Goal: Information Seeking & Learning: Check status

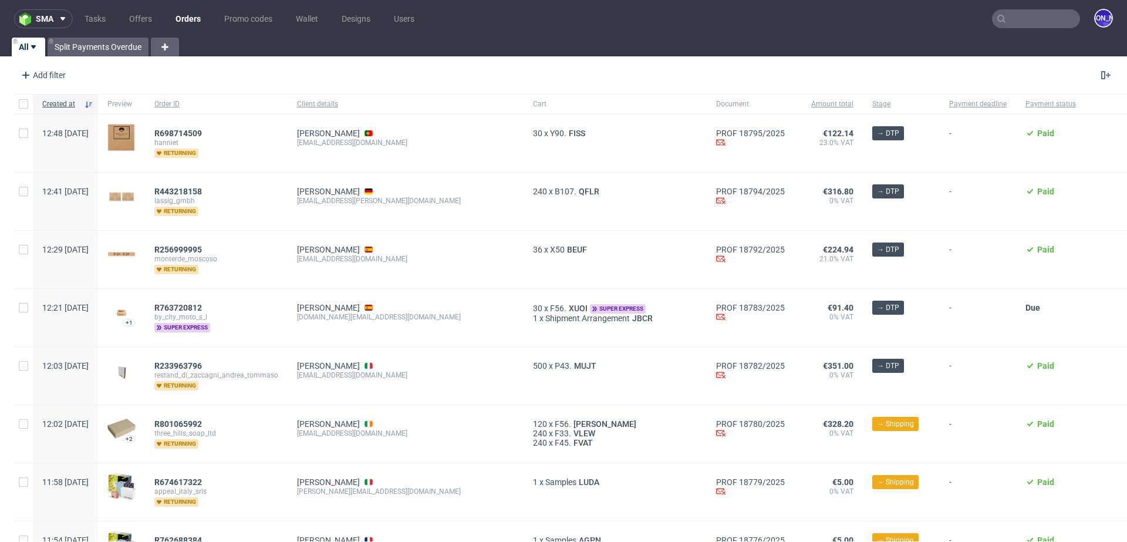
click at [1038, 22] on input "text" at bounding box center [1036, 18] width 88 height 19
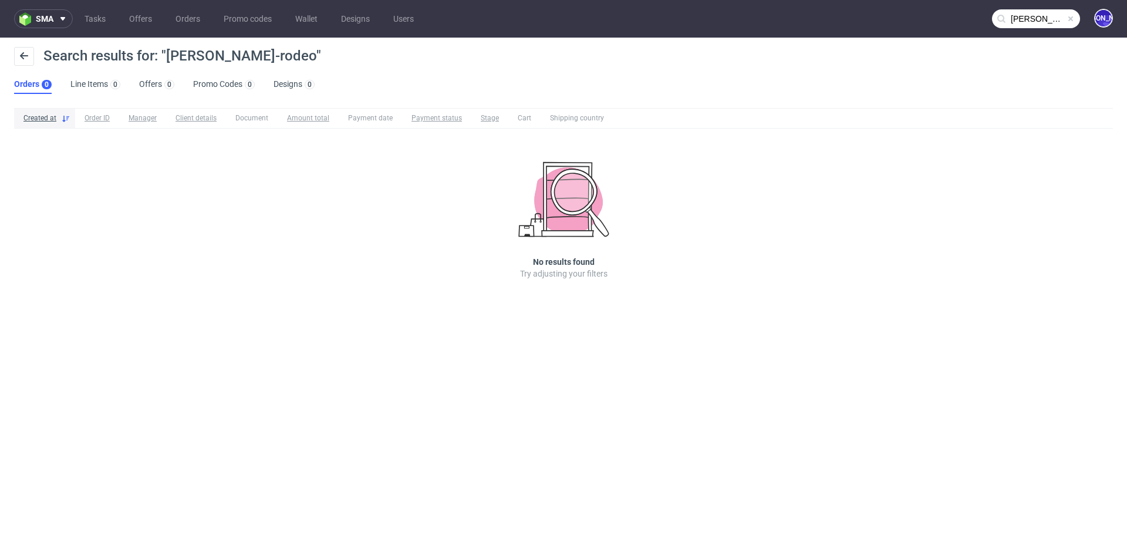
click at [1026, 21] on input "tom-rodeo" at bounding box center [1036, 18] width 88 height 19
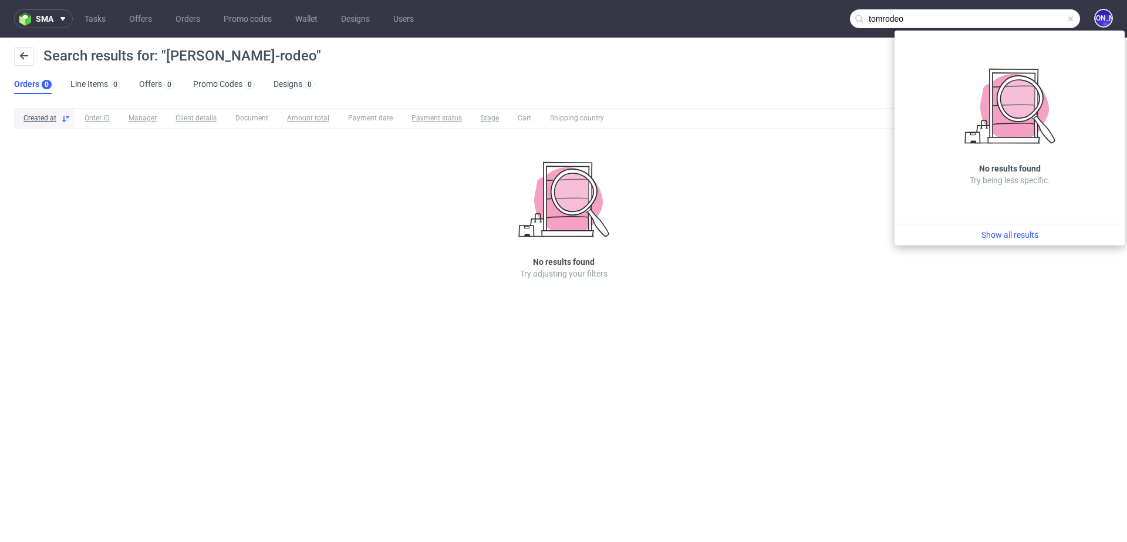
type input "tomrodeo"
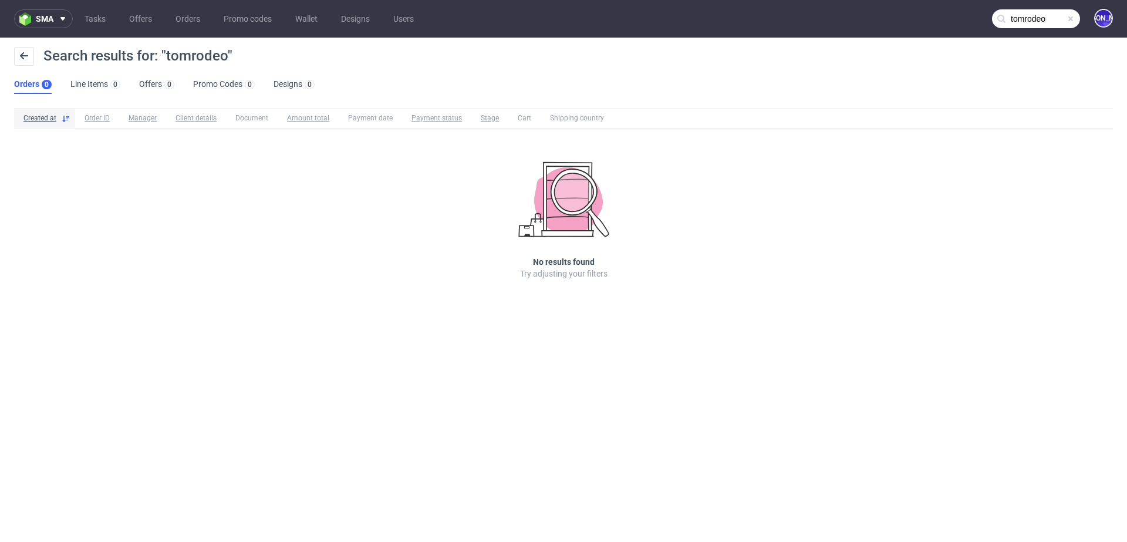
click at [1010, 18] on input "tomrodeo" at bounding box center [1036, 18] width 88 height 19
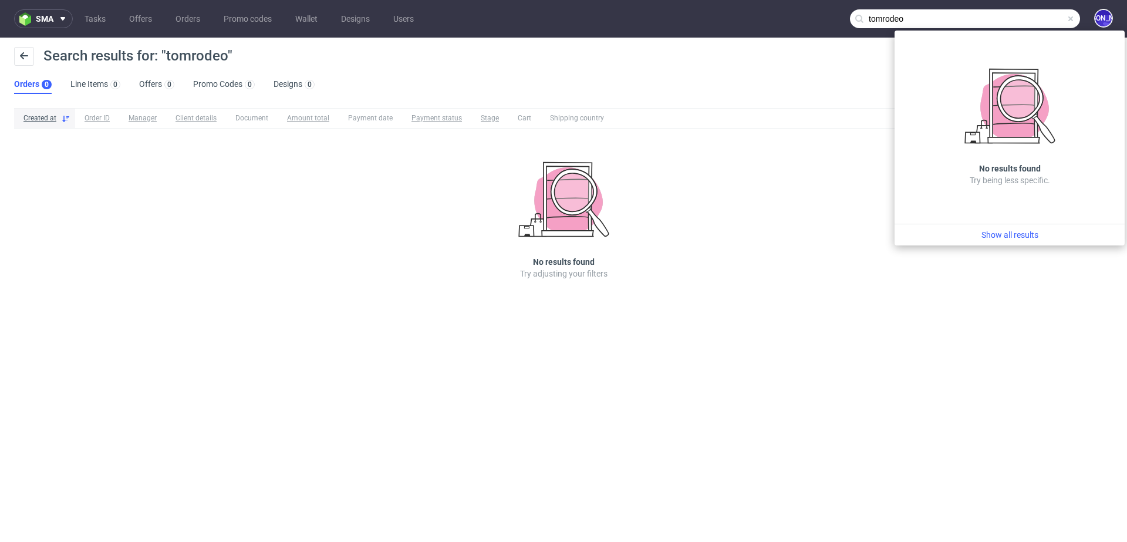
drag, startPoint x: 929, startPoint y: 16, endPoint x: 844, endPoint y: 16, distance: 85.7
click at [844, 16] on nav "sma Tasks Offers Orders Promo codes Wallet Designs Users tomrodeo JO" at bounding box center [563, 19] width 1127 height 38
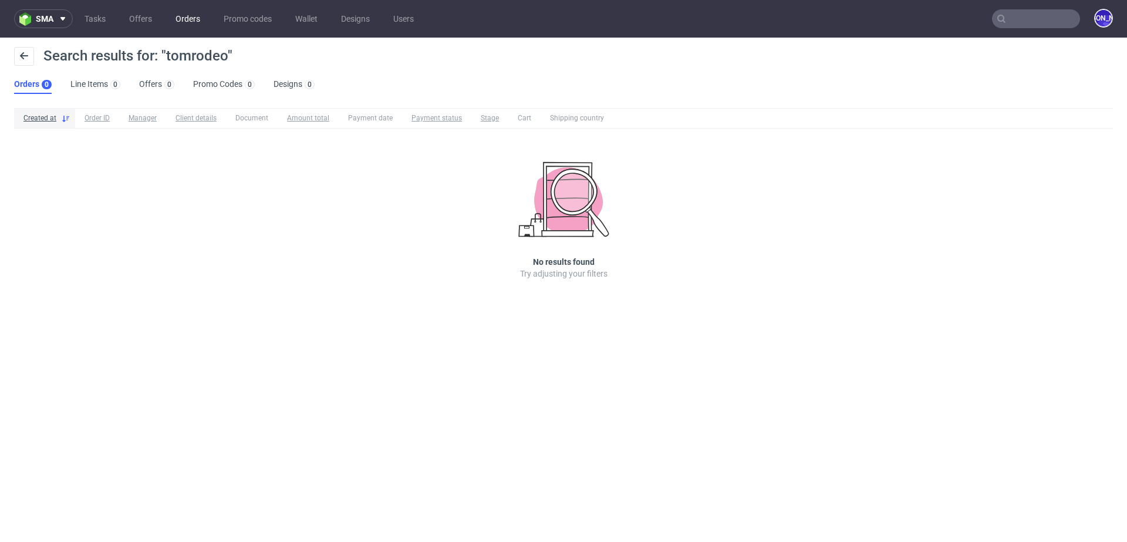
click at [183, 17] on link "Orders" at bounding box center [187, 18] width 39 height 19
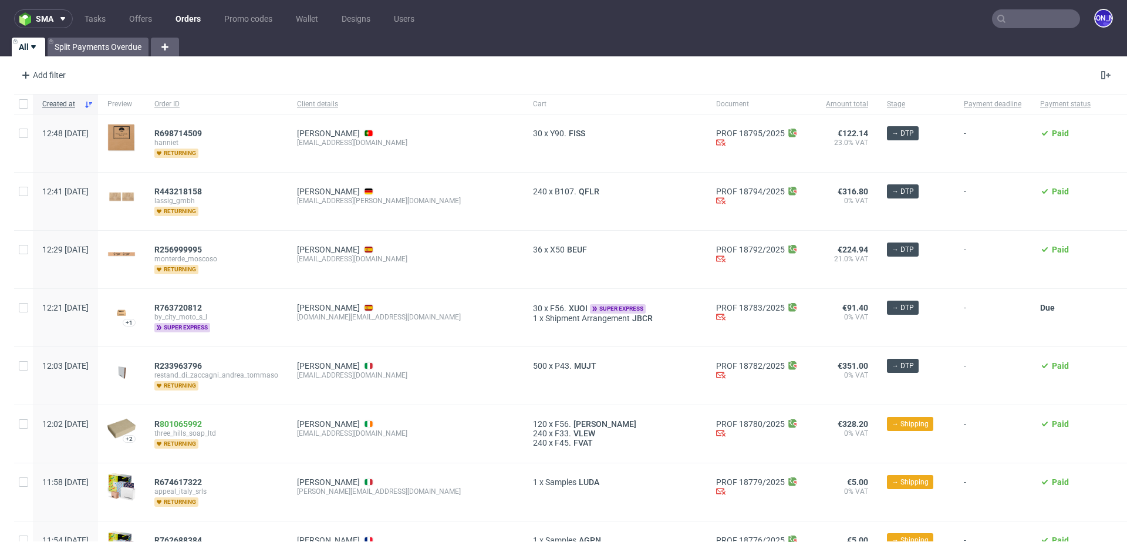
click at [998, 22] on input "text" at bounding box center [1036, 18] width 88 height 19
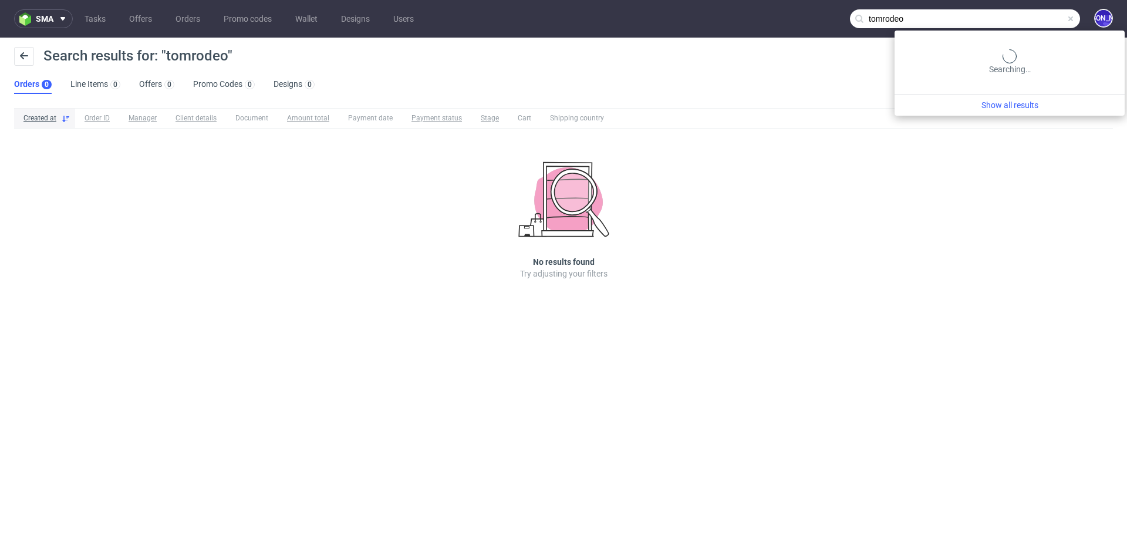
drag, startPoint x: 1046, startPoint y: 20, endPoint x: 904, endPoint y: 20, distance: 142.1
click at [904, 20] on input "tomrodeo" at bounding box center [965, 18] width 230 height 19
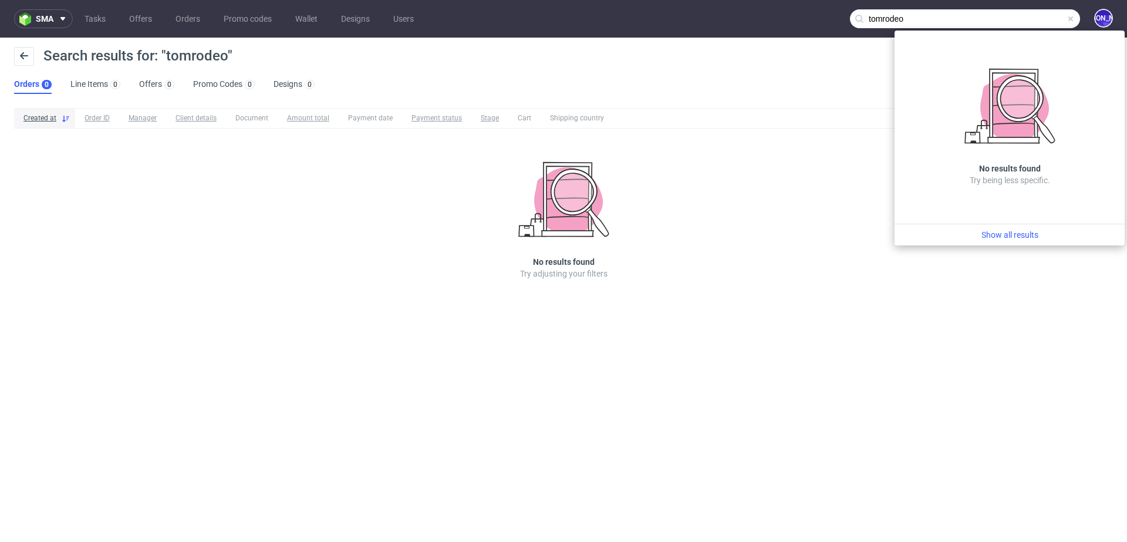
click at [888, 18] on input "tomrodeo" at bounding box center [965, 18] width 230 height 19
paste input "@rodeo-group.com"
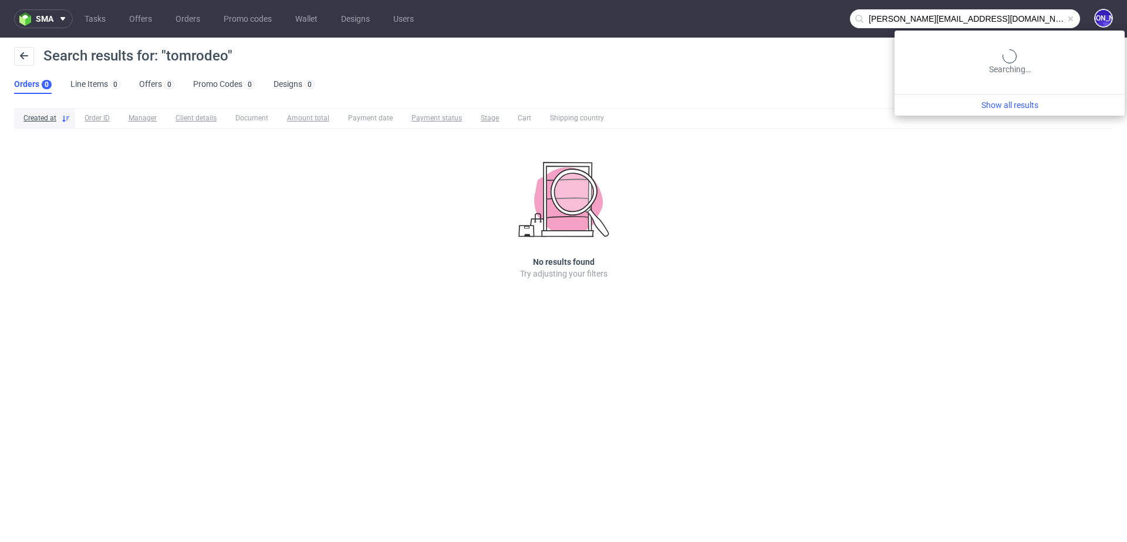
type input "tom@rodeo-group.com"
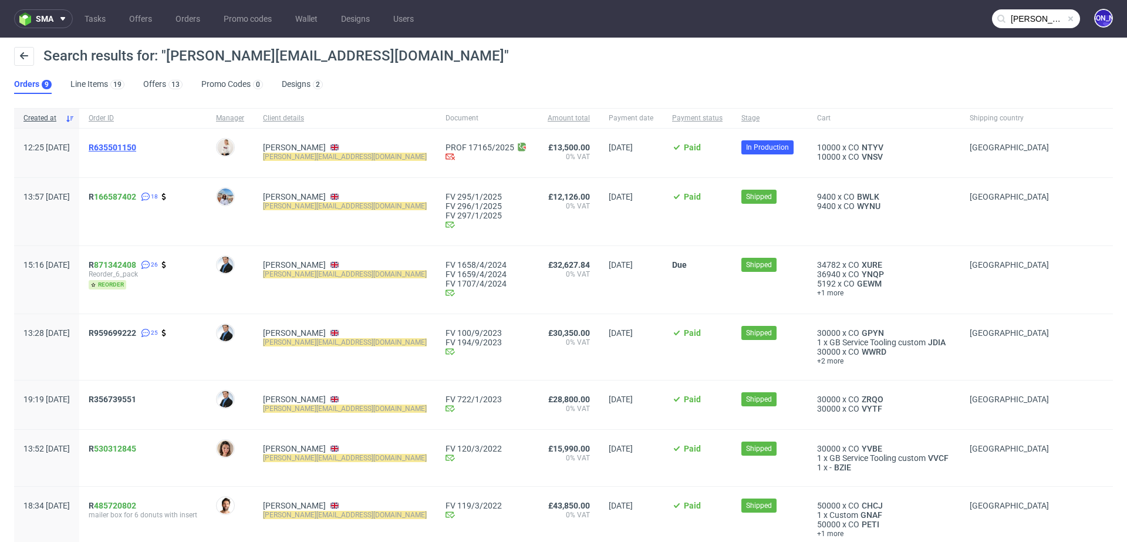
click at [136, 151] on span "R635501150" at bounding box center [113, 147] width 48 height 9
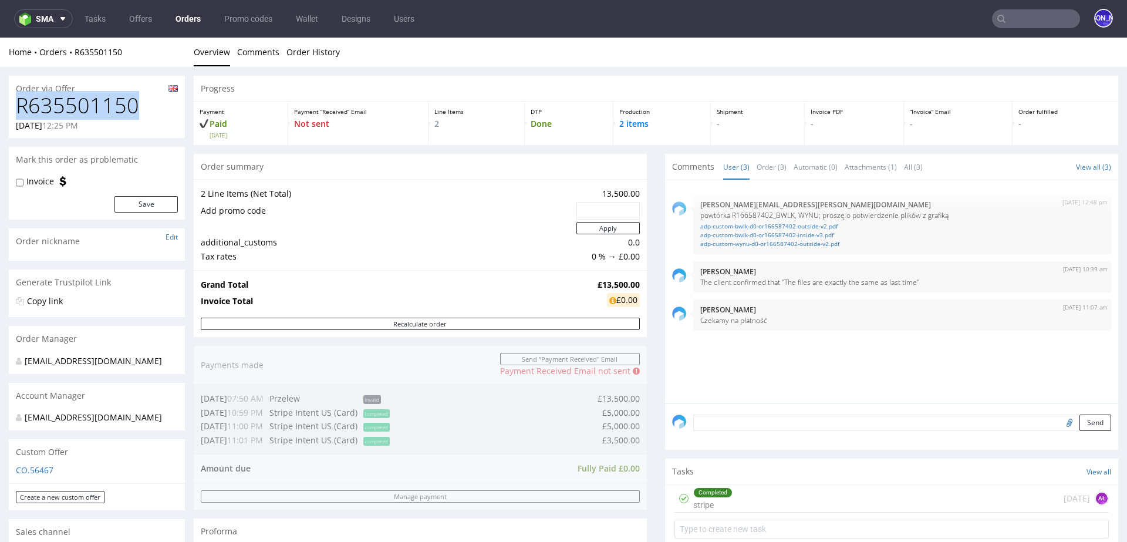
drag, startPoint x: 156, startPoint y: 105, endPoint x: 0, endPoint y: 106, distance: 156.2
copy h1 "R635501150"
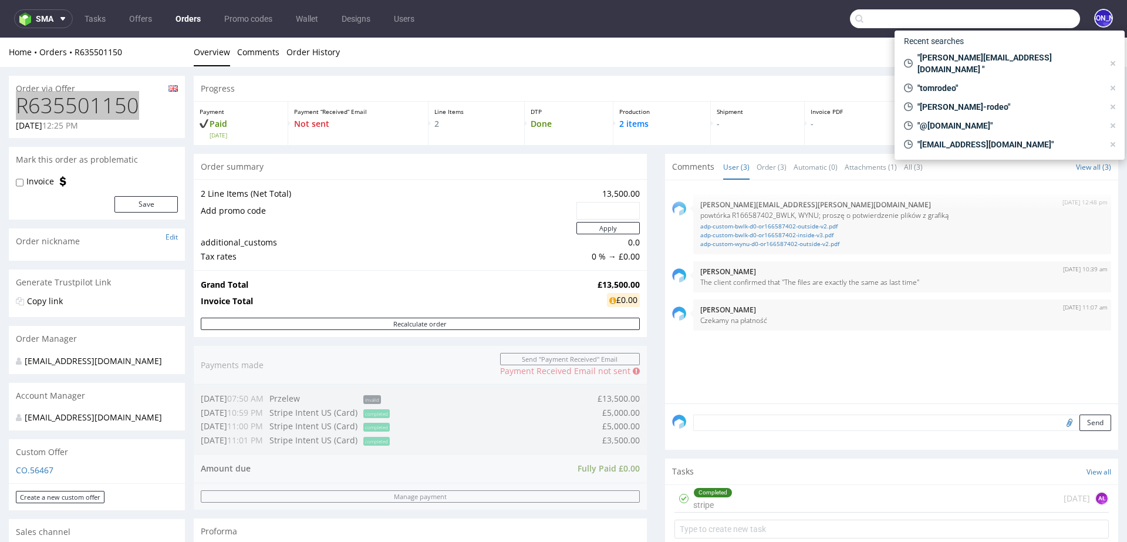
click at [1002, 14] on input "text" at bounding box center [965, 18] width 230 height 19
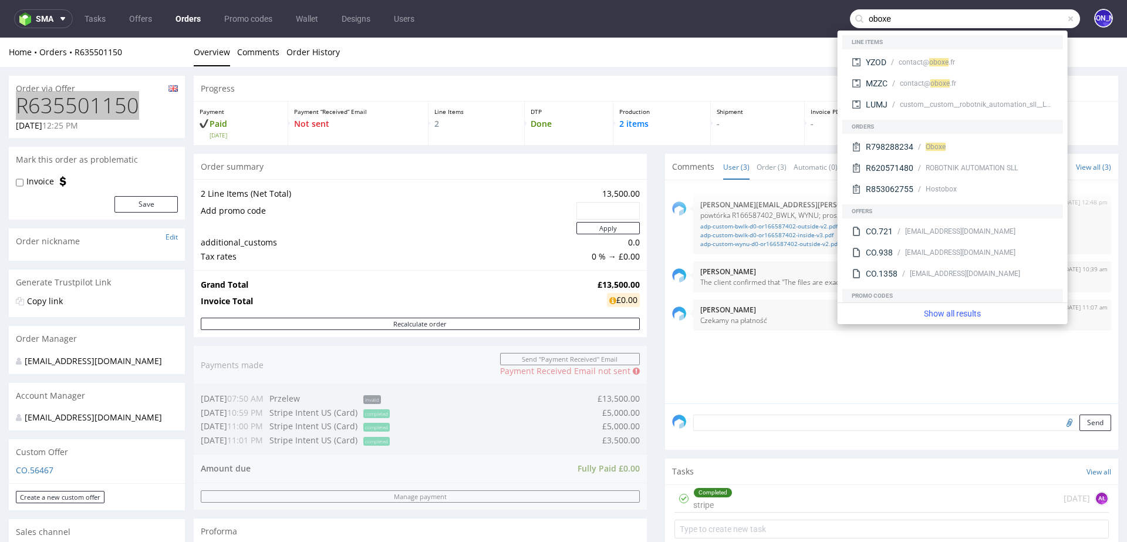
type input "oboxe"
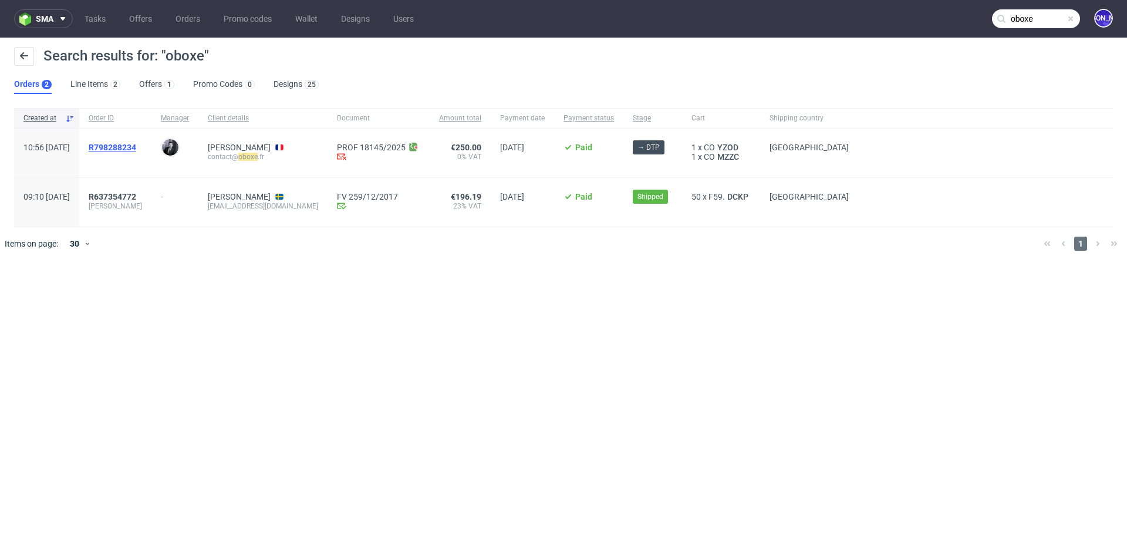
click at [136, 147] on span "R798288234" at bounding box center [113, 147] width 48 height 9
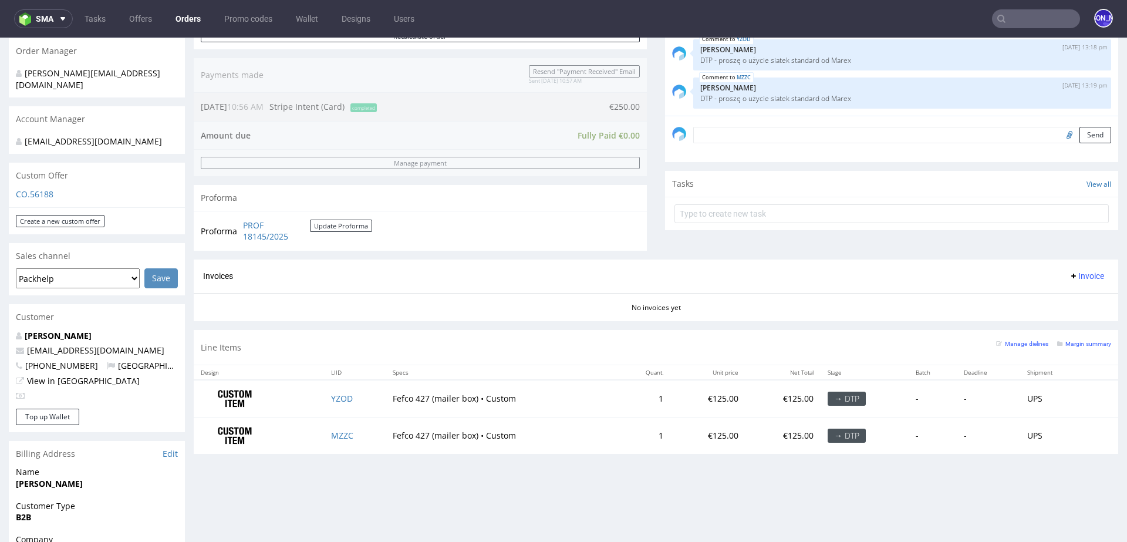
scroll to position [294, 0]
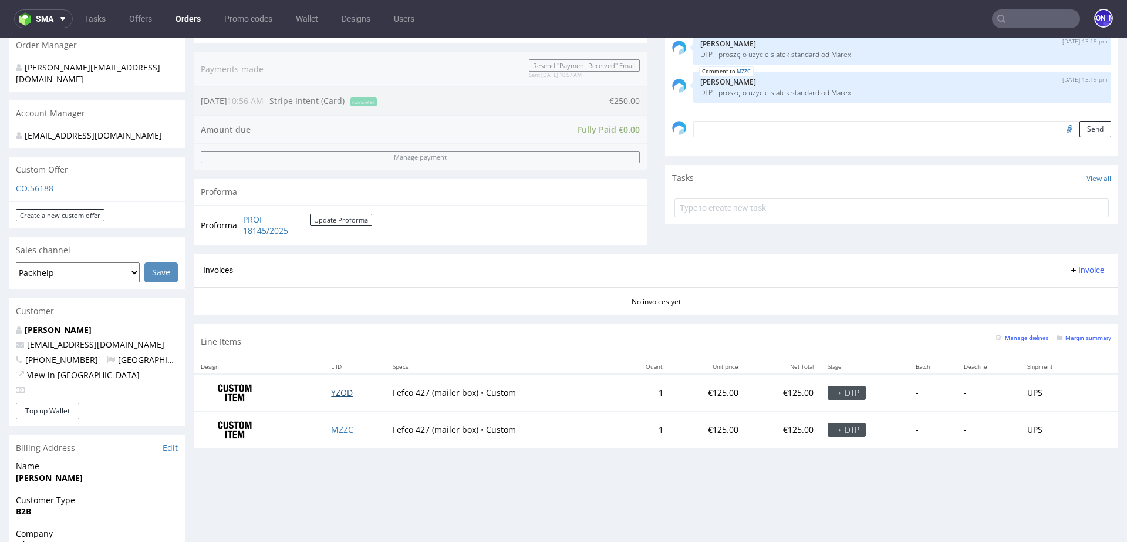
click at [338, 389] on link "YZOD" at bounding box center [342, 392] width 22 height 11
click at [338, 428] on link "MZZC" at bounding box center [342, 429] width 22 height 11
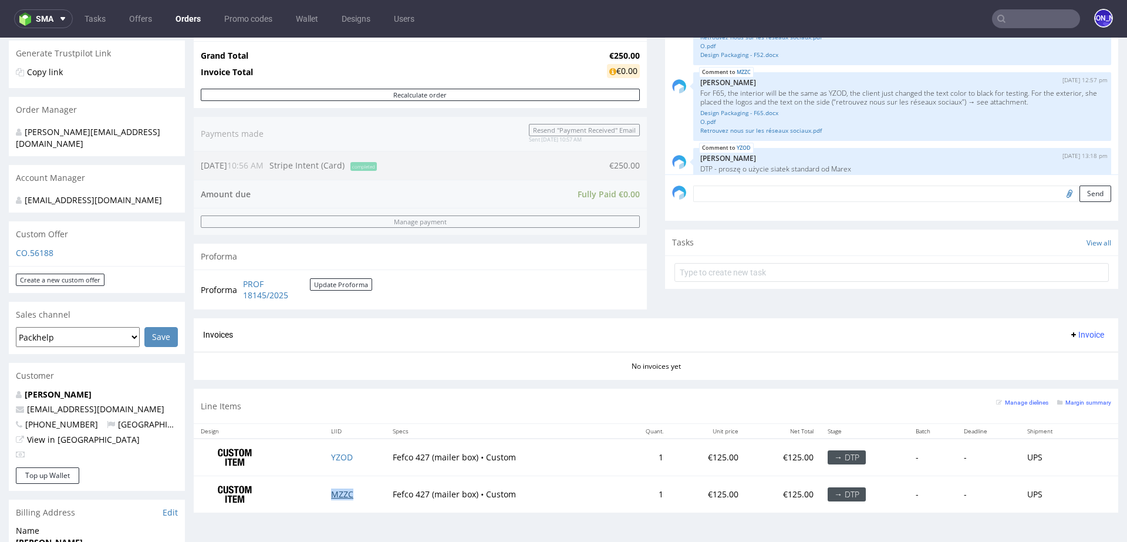
scroll to position [56, 0]
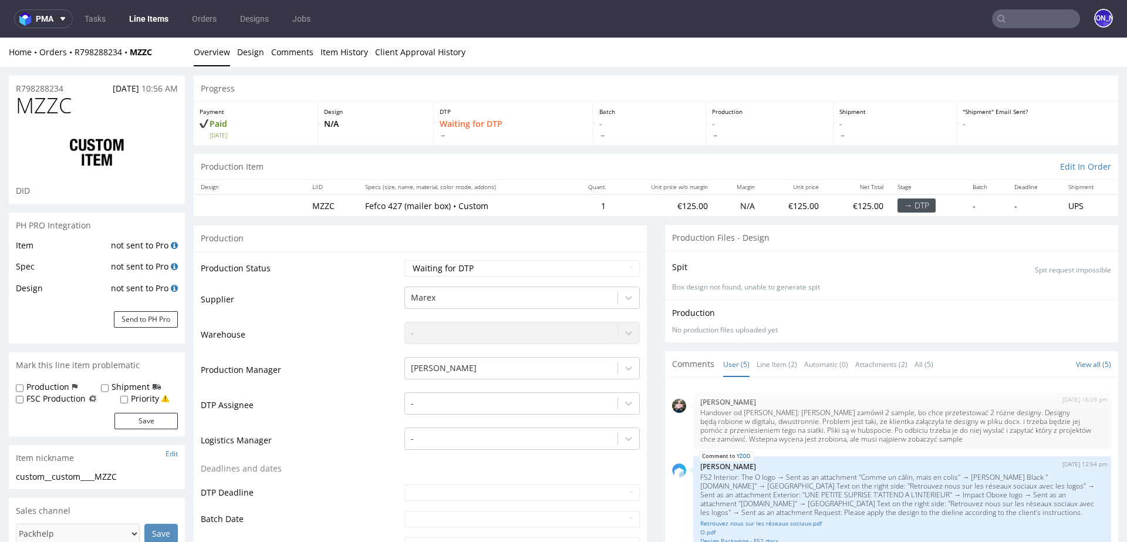
scroll to position [110, 0]
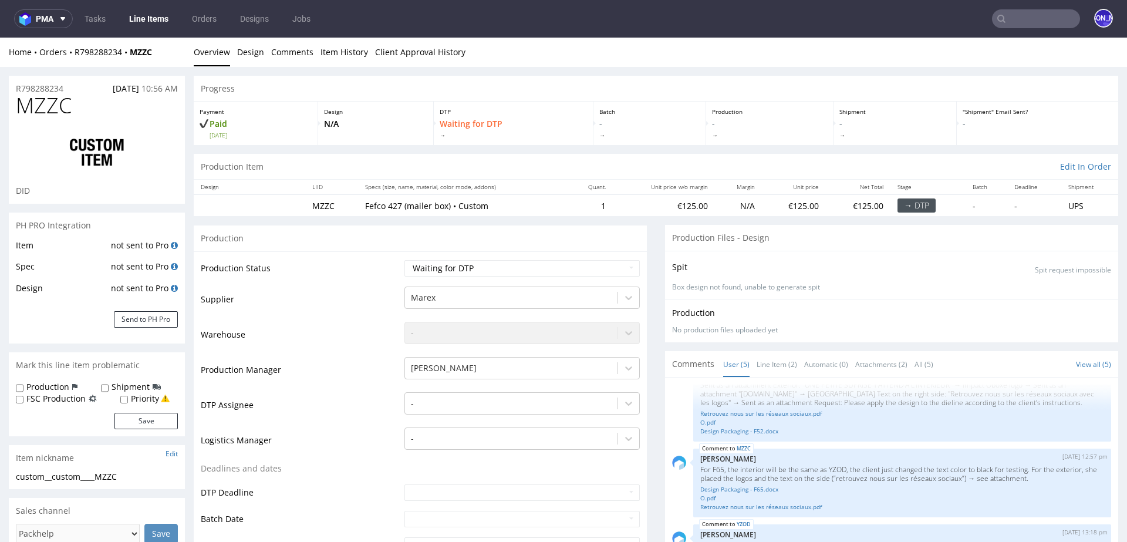
click at [1023, 16] on input "text" at bounding box center [1036, 18] width 88 height 19
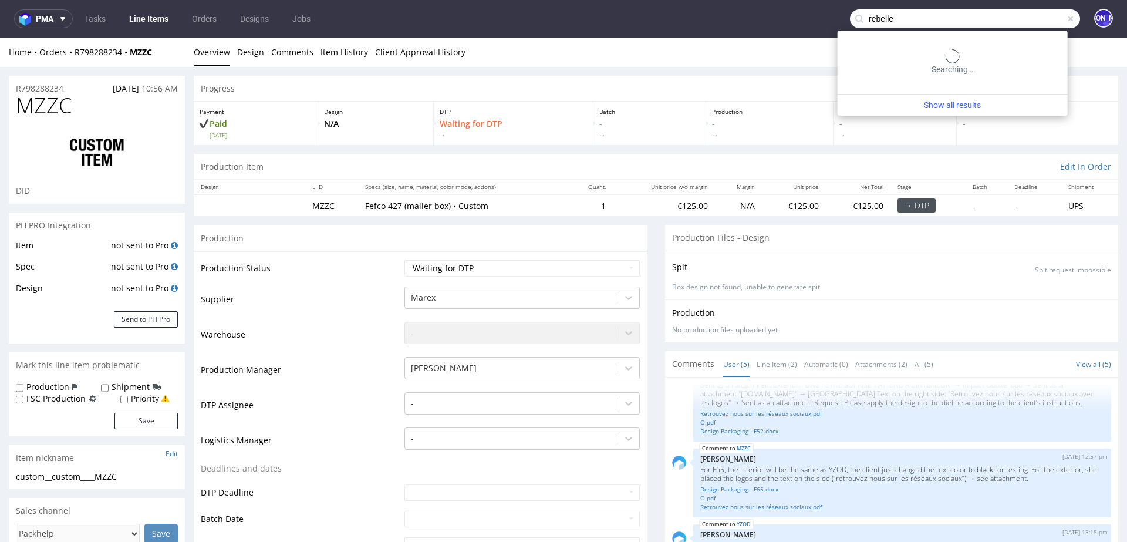
type input "rebelle"
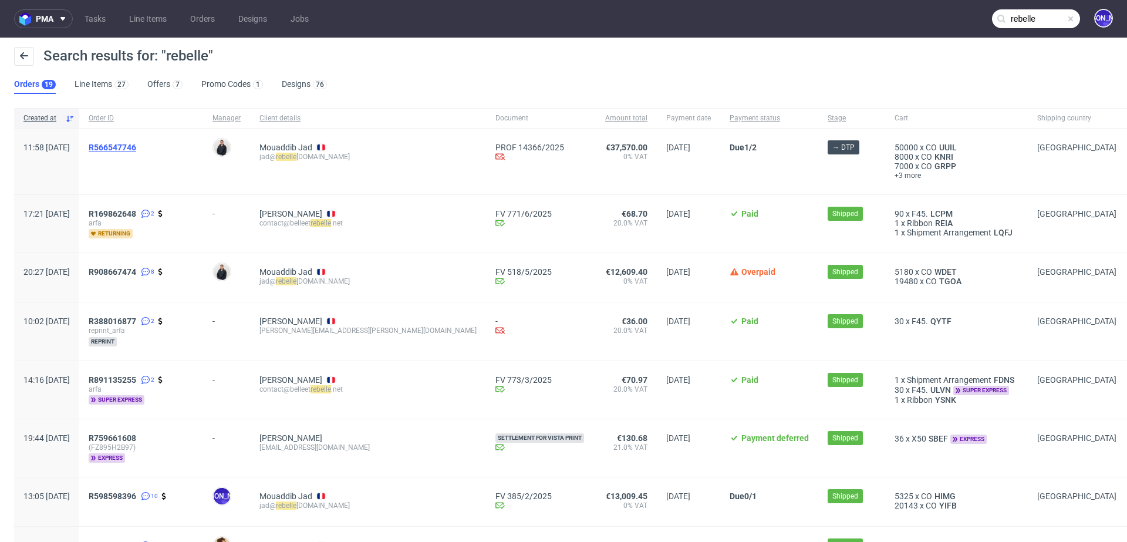
click at [136, 150] on span "R566547746" at bounding box center [113, 147] width 48 height 9
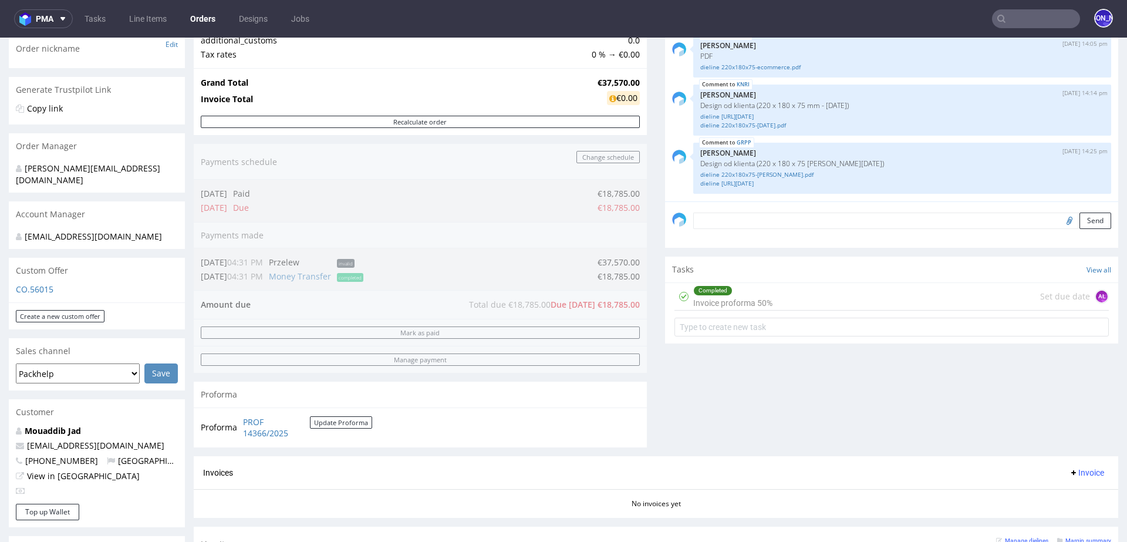
scroll to position [532, 0]
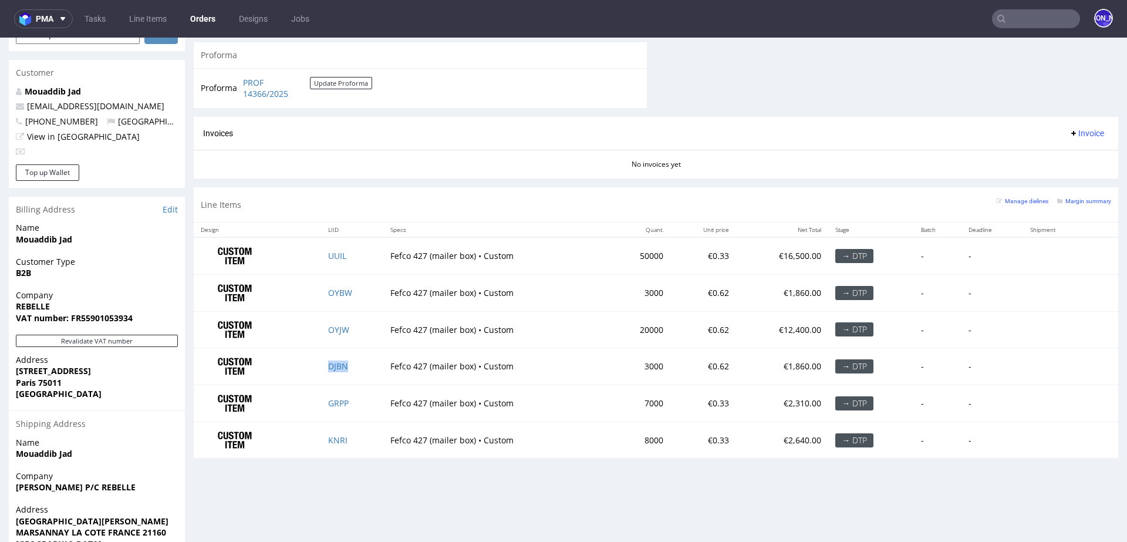
click at [331, 369] on td "DJBN" at bounding box center [352, 366] width 63 height 37
click at [331, 356] on td "DJBN" at bounding box center [352, 366] width 63 height 37
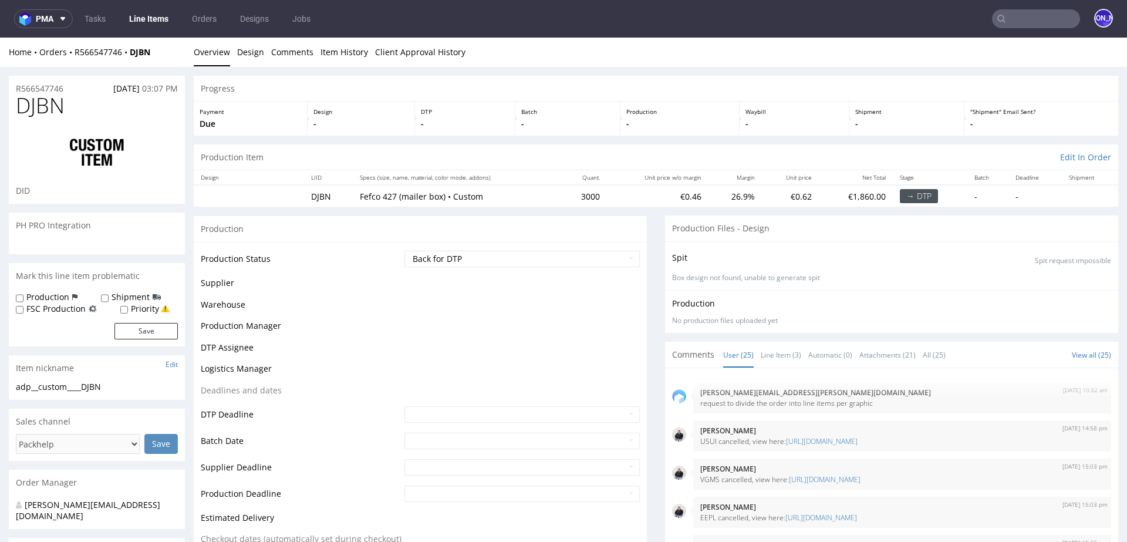
scroll to position [1265, 0]
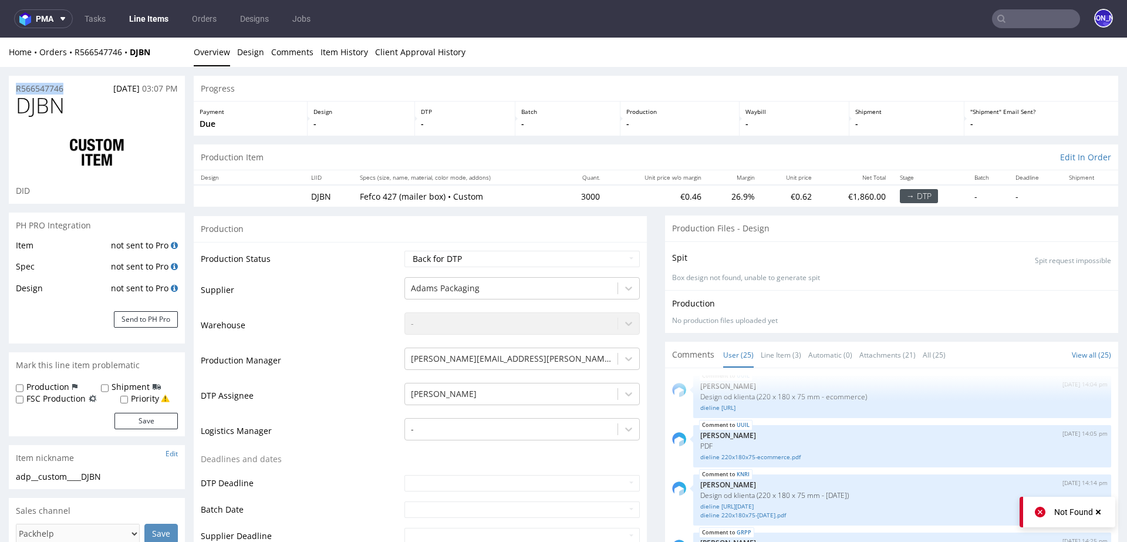
drag, startPoint x: 86, startPoint y: 88, endPoint x: 4, endPoint y: 86, distance: 82.2
copy p "R566547746"
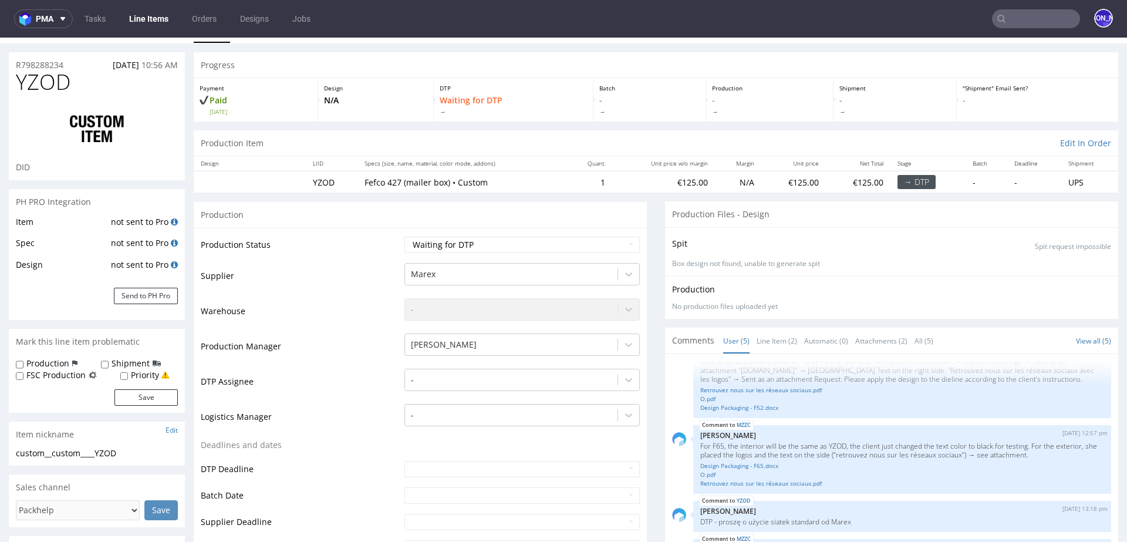
scroll to position [19, 0]
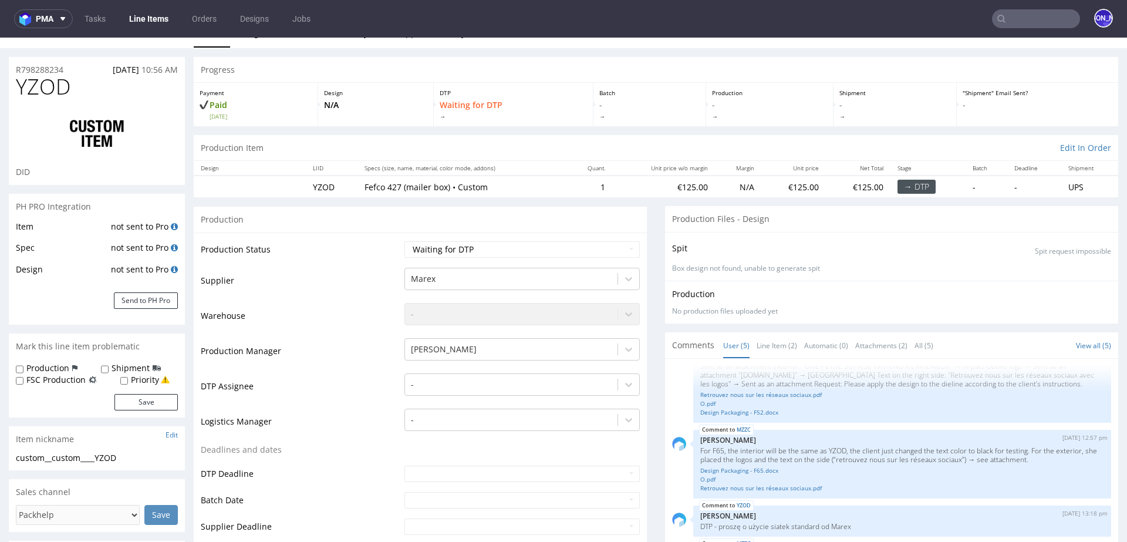
drag, startPoint x: 78, startPoint y: 70, endPoint x: 0, endPoint y: 70, distance: 78.1
copy p "R798288234"
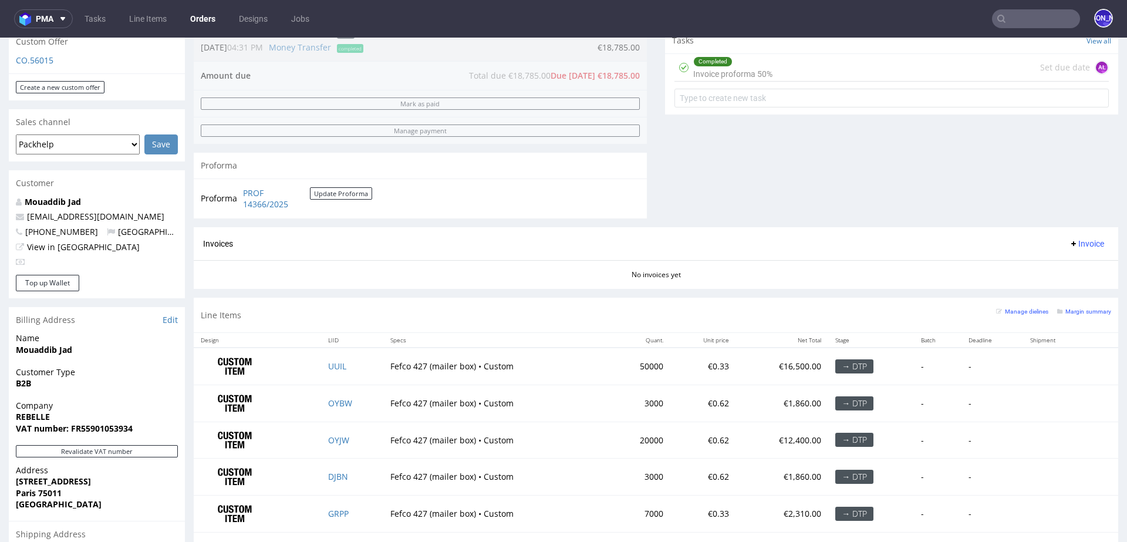
scroll to position [437, 0]
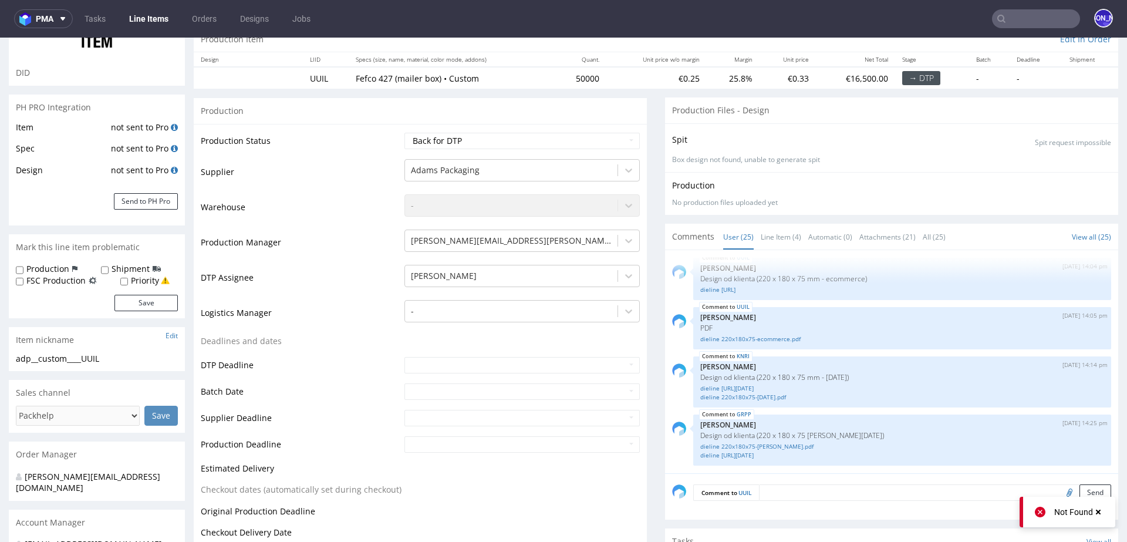
scroll to position [116, 0]
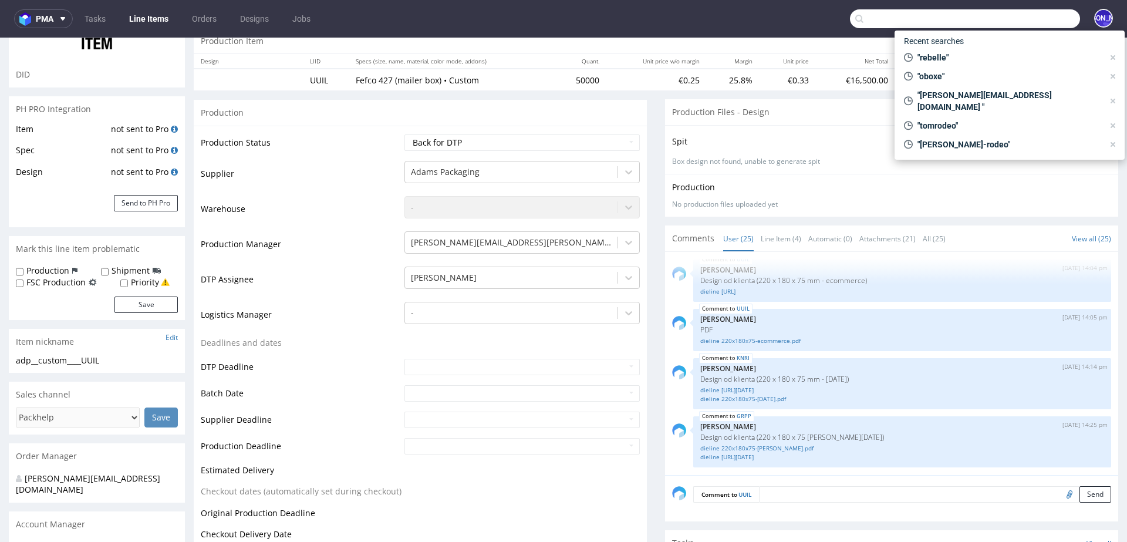
click at [1014, 18] on input "text" at bounding box center [965, 18] width 230 height 19
paste input "@genseebeauty.com"
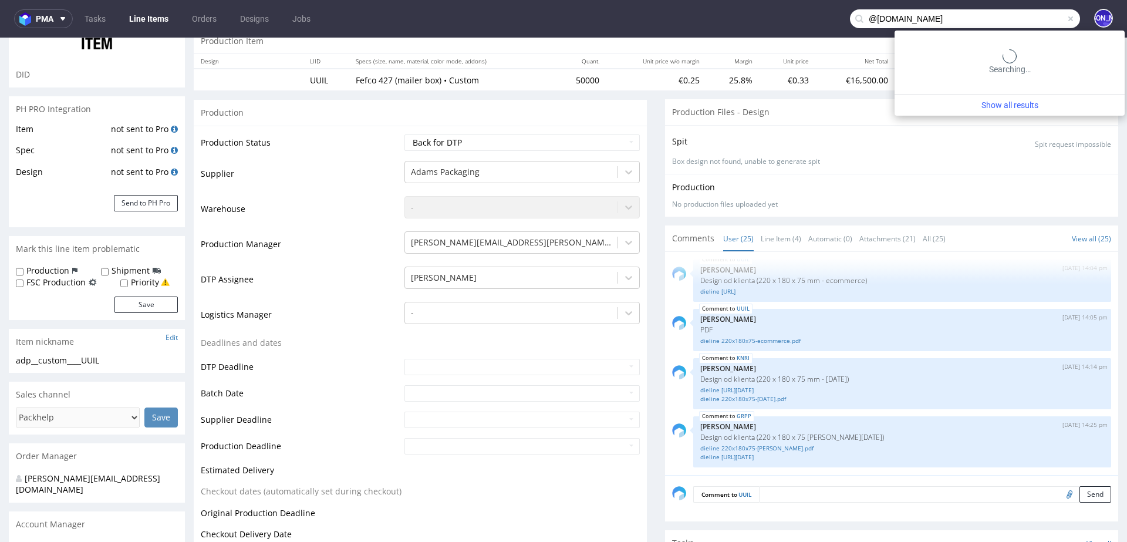
type input "@genseebeauty.com"
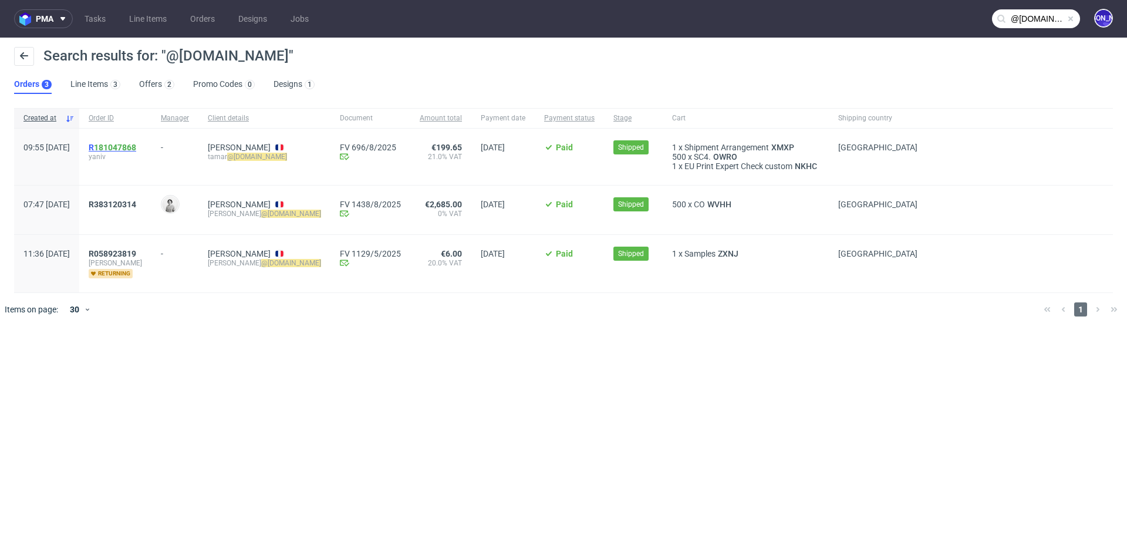
click at [123, 146] on span "R 181047868" at bounding box center [113, 147] width 48 height 9
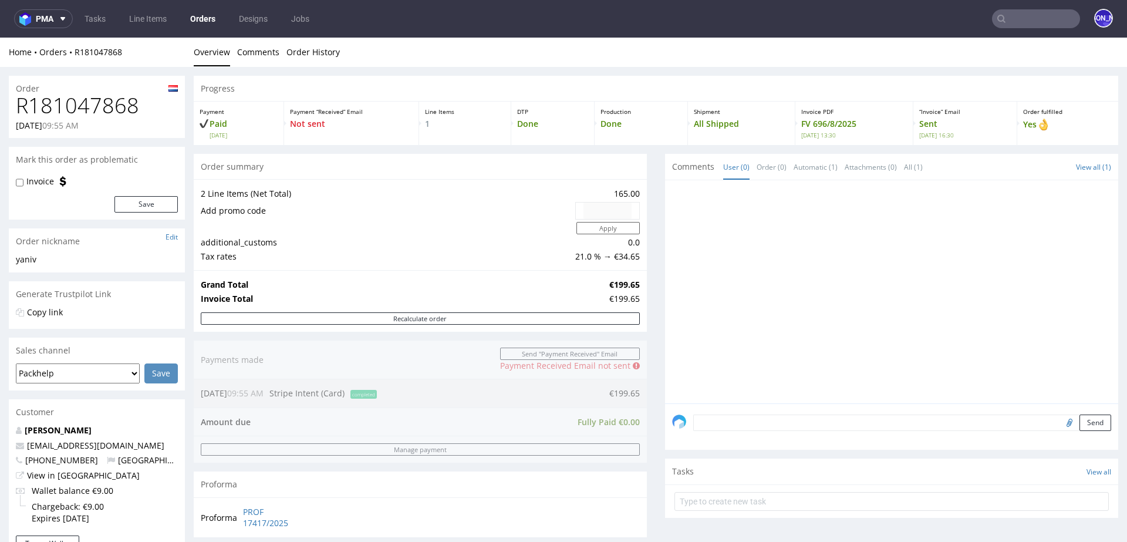
scroll to position [19, 0]
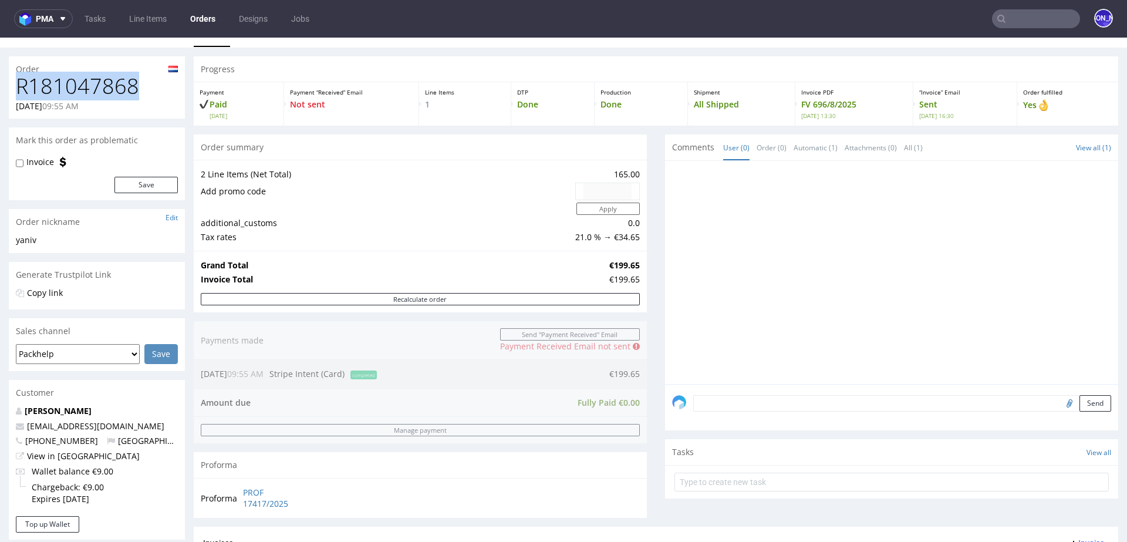
drag, startPoint x: 143, startPoint y: 80, endPoint x: 0, endPoint y: 76, distance: 142.7
click at [0, 76] on div "Order R181047868 05.08.2025 09:55 AM Mark this order as problematic Invoice Sav…" at bounding box center [563, 480] width 1127 height 865
copy h1 "R181047868"
type input "@genseebeauty.com"
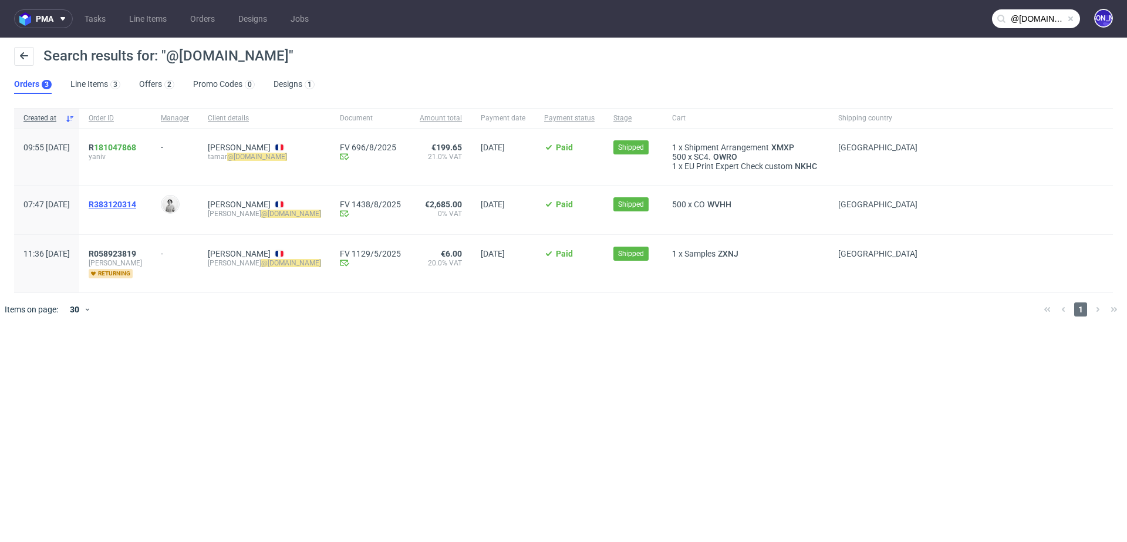
click at [136, 204] on span "R383120314" at bounding box center [113, 204] width 48 height 9
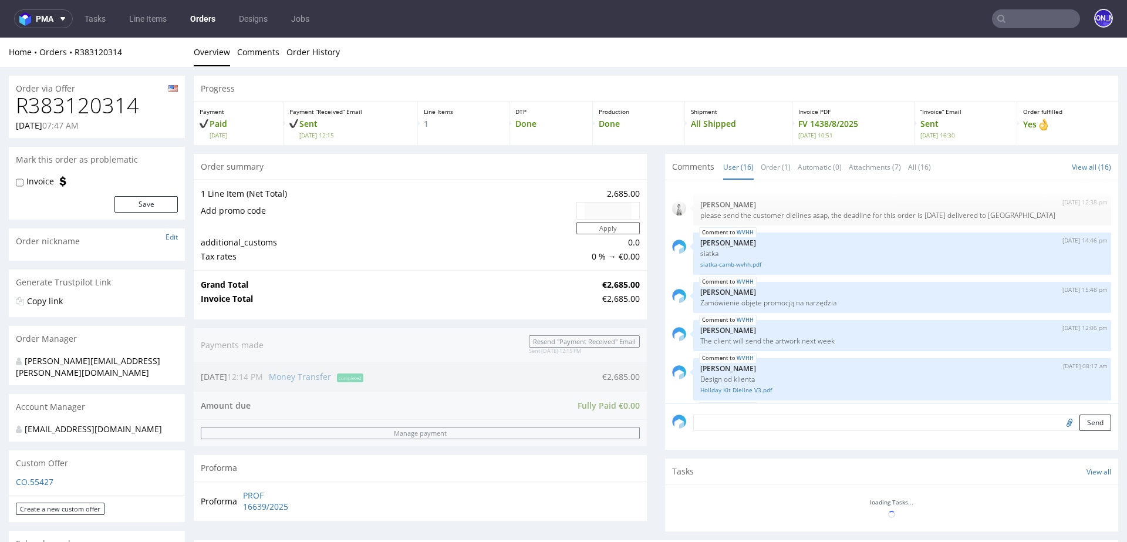
scroll to position [629, 0]
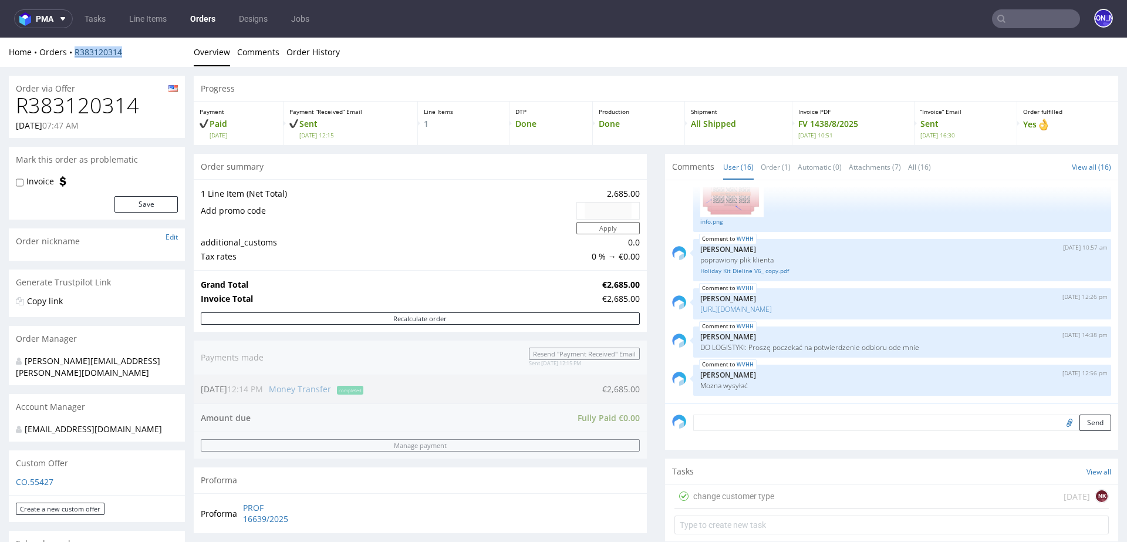
drag, startPoint x: 136, startPoint y: 55, endPoint x: 74, endPoint y: 53, distance: 61.7
click at [74, 53] on div "Home Orders R383120314" at bounding box center [97, 52] width 176 height 12
copy link "R383120314"
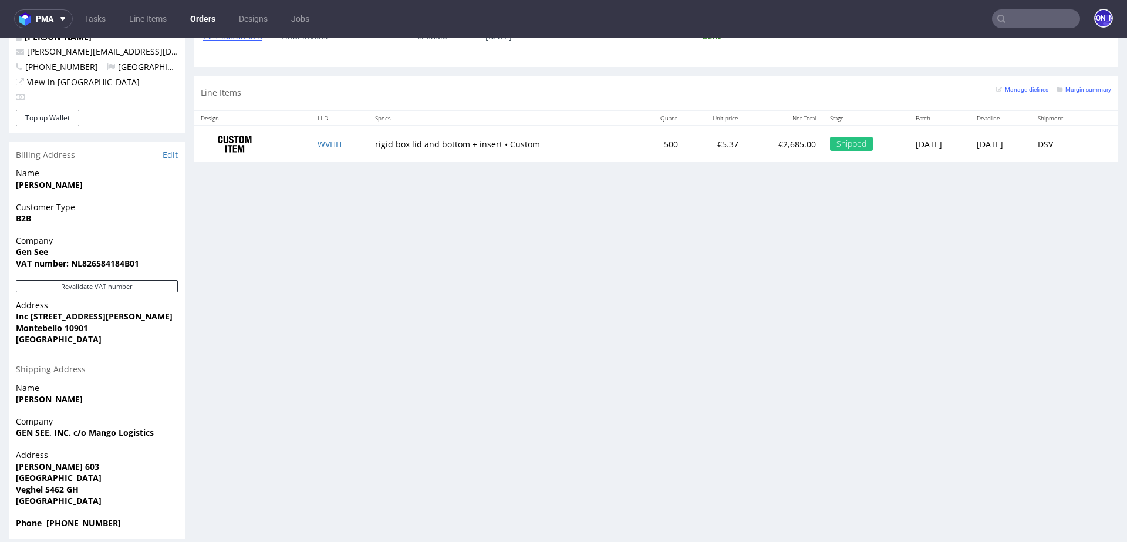
scroll to position [3, 0]
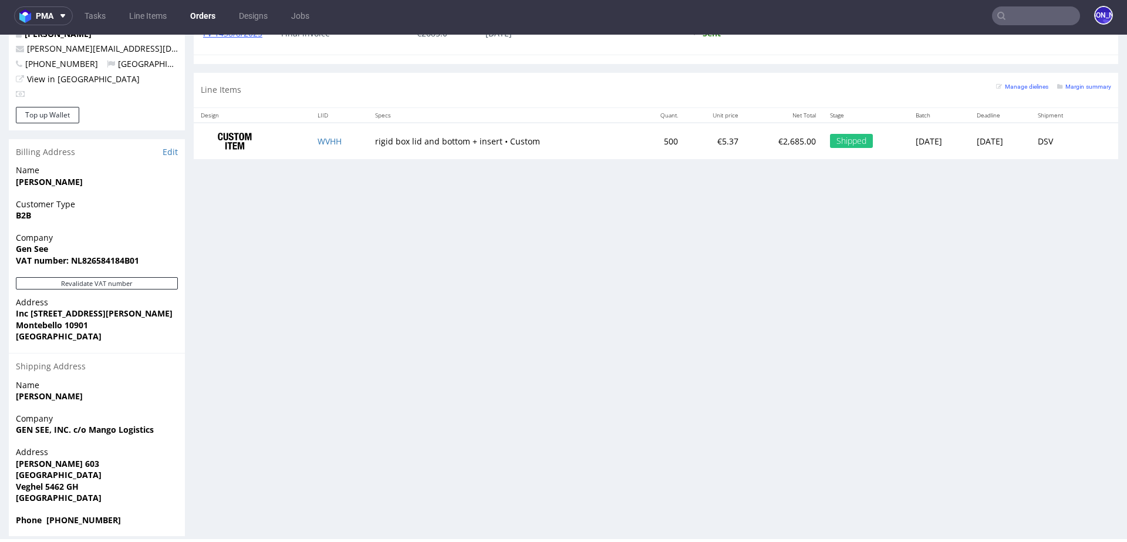
click at [1013, 19] on input "text" at bounding box center [1036, 15] width 88 height 19
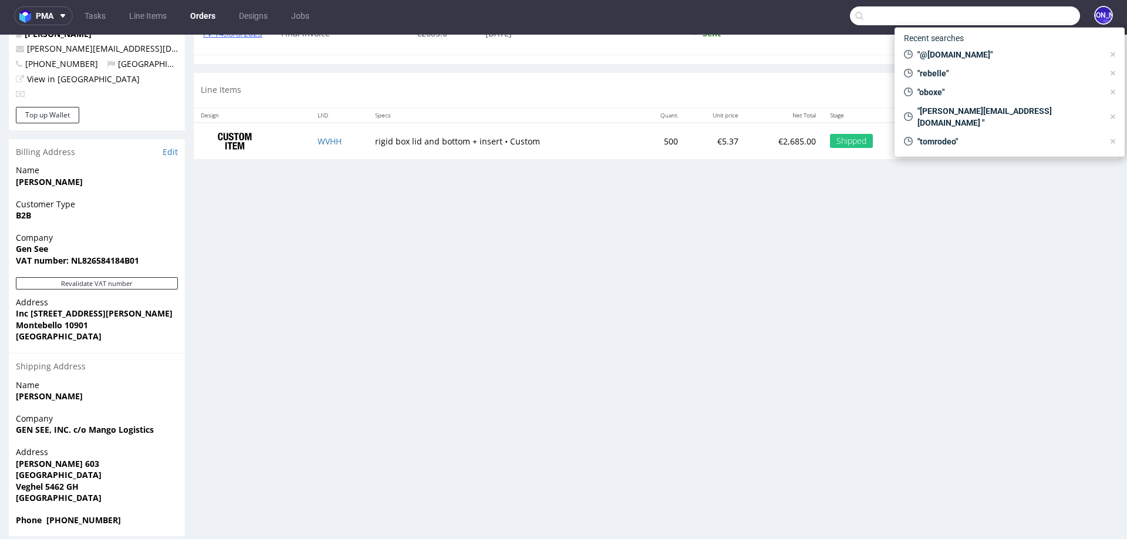
paste input "hello@dublinherbalists.ie"
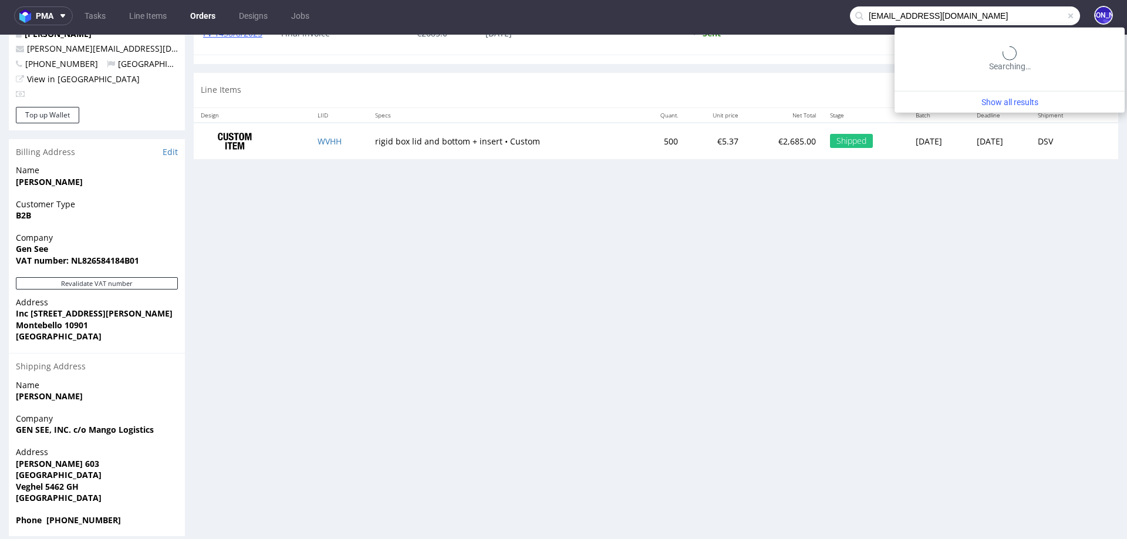
type input "[EMAIL_ADDRESS][DOMAIN_NAME]"
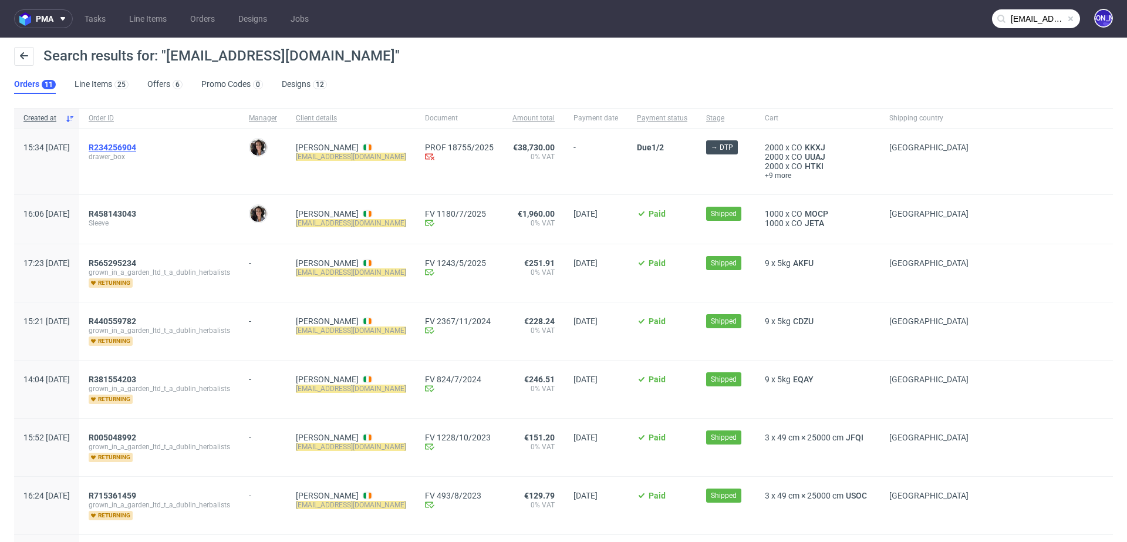
click at [136, 147] on span "R234256904" at bounding box center [113, 147] width 48 height 9
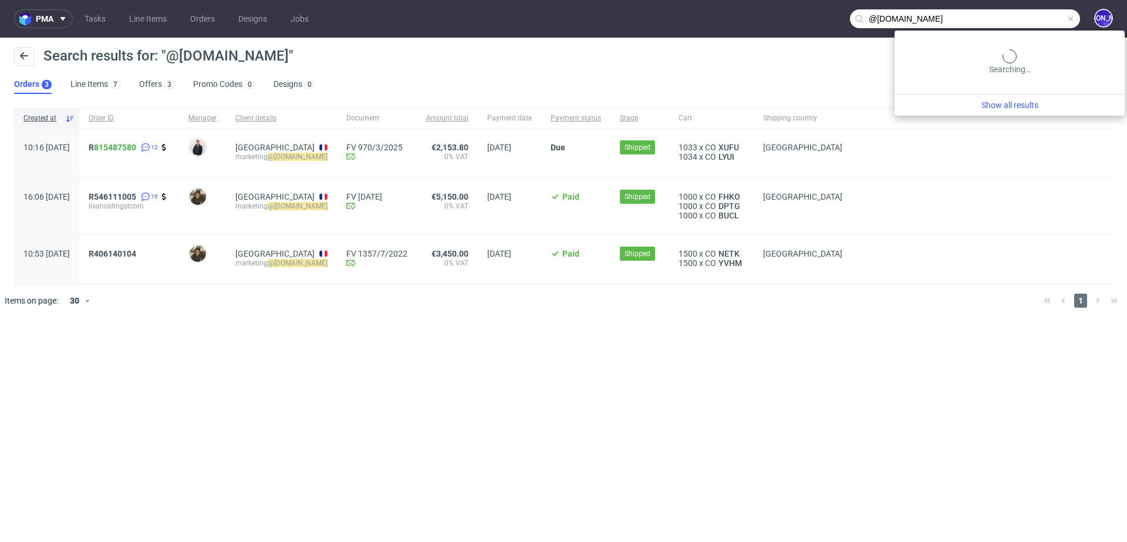
click at [1017, 21] on input "@[DOMAIN_NAME]" at bounding box center [965, 18] width 230 height 19
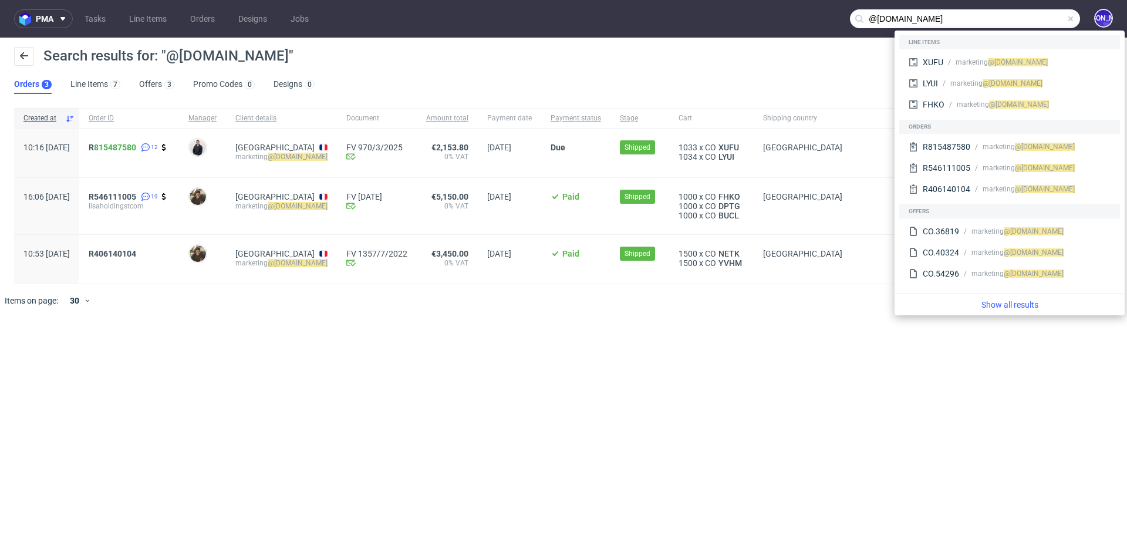
click at [1017, 21] on input "@[DOMAIN_NAME]" at bounding box center [965, 18] width 230 height 19
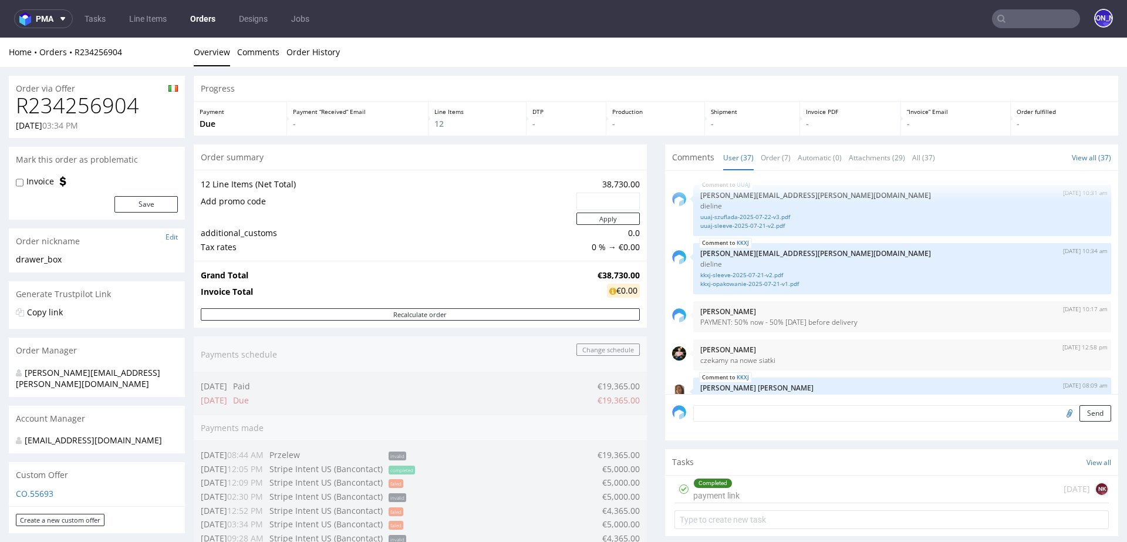
scroll to position [1782, 0]
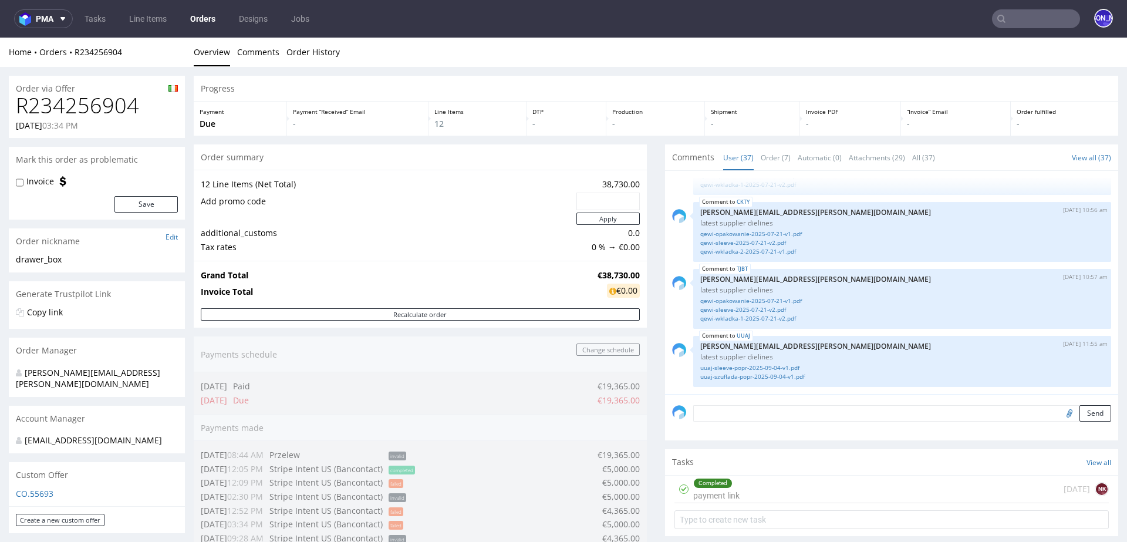
click at [1013, 16] on input "text" at bounding box center [1036, 18] width 88 height 19
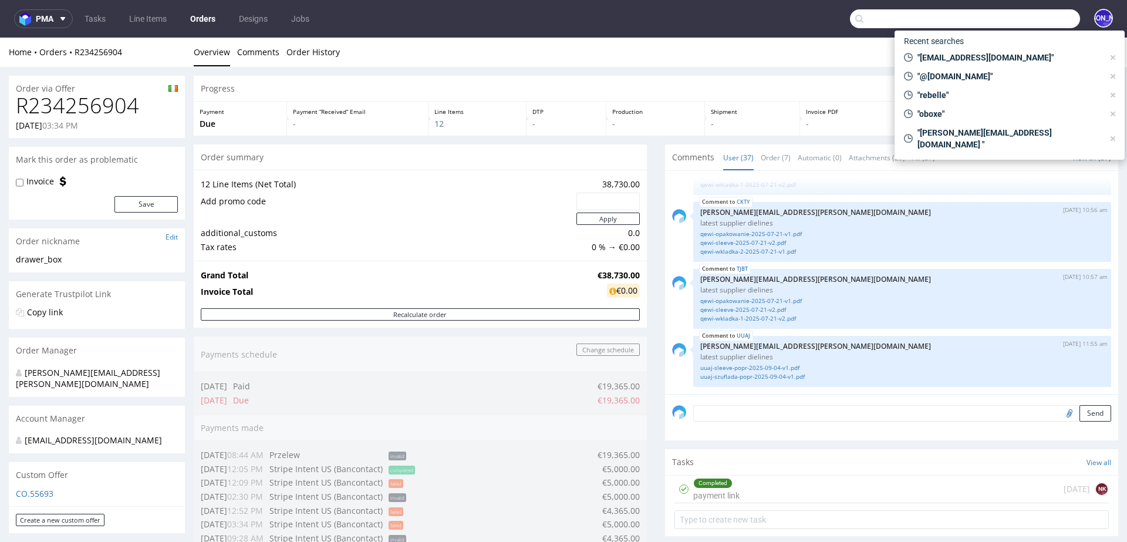
paste input "loreley.habran@delaunay.vin"
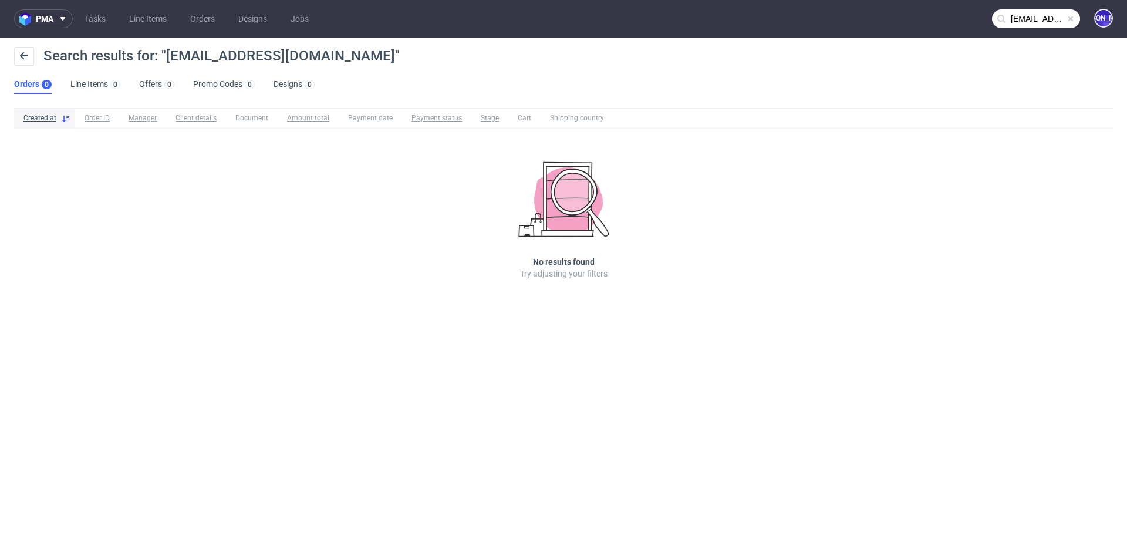
click at [1032, 18] on input "loreley.habran@delaunay.vin" at bounding box center [1036, 18] width 88 height 19
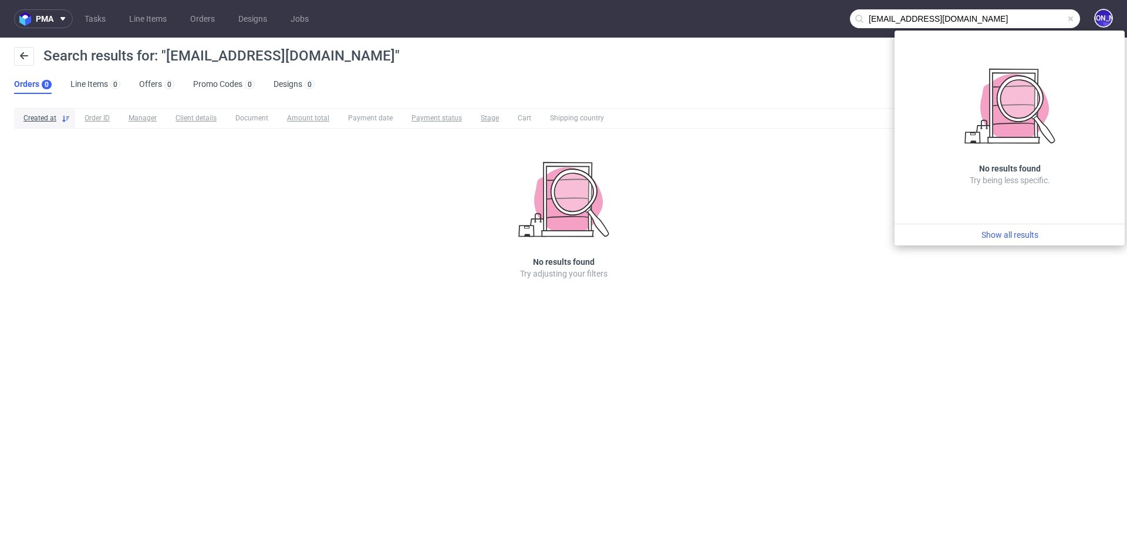
drag, startPoint x: 921, startPoint y: 19, endPoint x: 764, endPoint y: 18, distance: 156.2
click at [764, 18] on nav "pma Tasks Line Items Orders Designs Jobs loreley.habran@delaunay.vin JO" at bounding box center [563, 19] width 1127 height 38
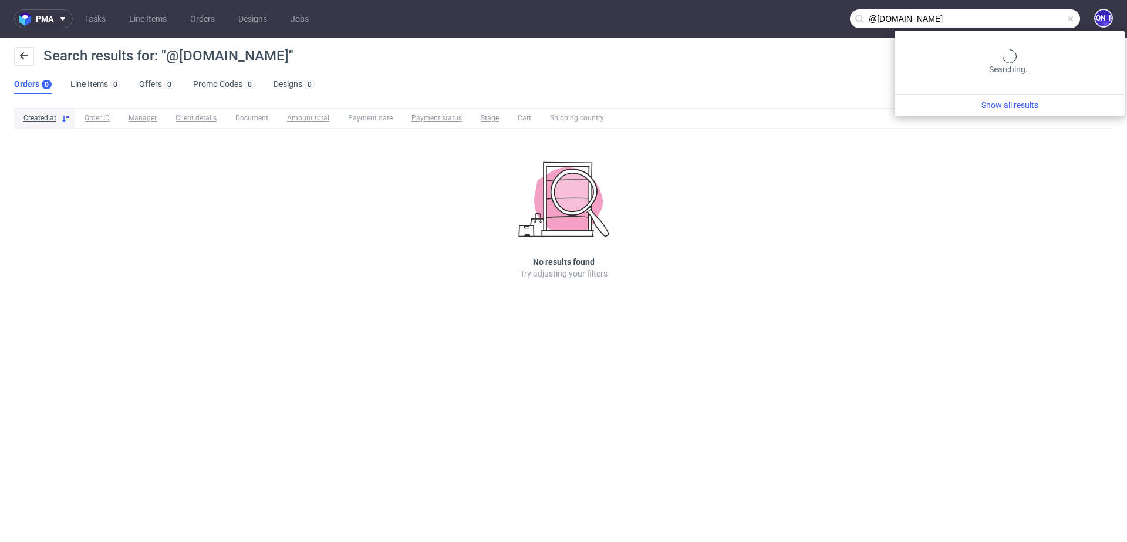
click at [1034, 22] on input "@delaunay.vin" at bounding box center [965, 18] width 230 height 19
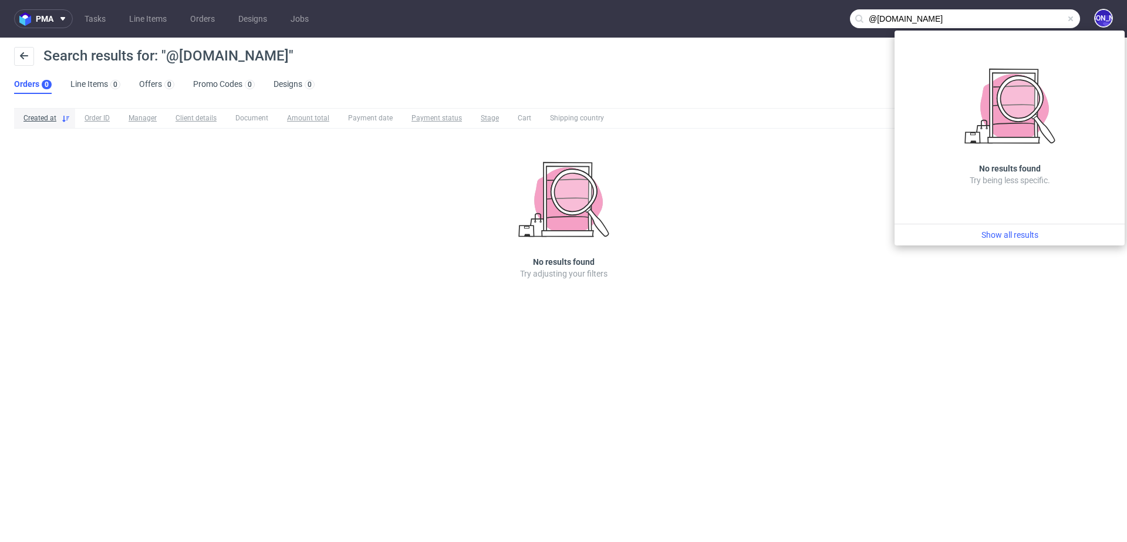
click at [1034, 22] on input "@delaunay.vin" at bounding box center [965, 18] width 230 height 19
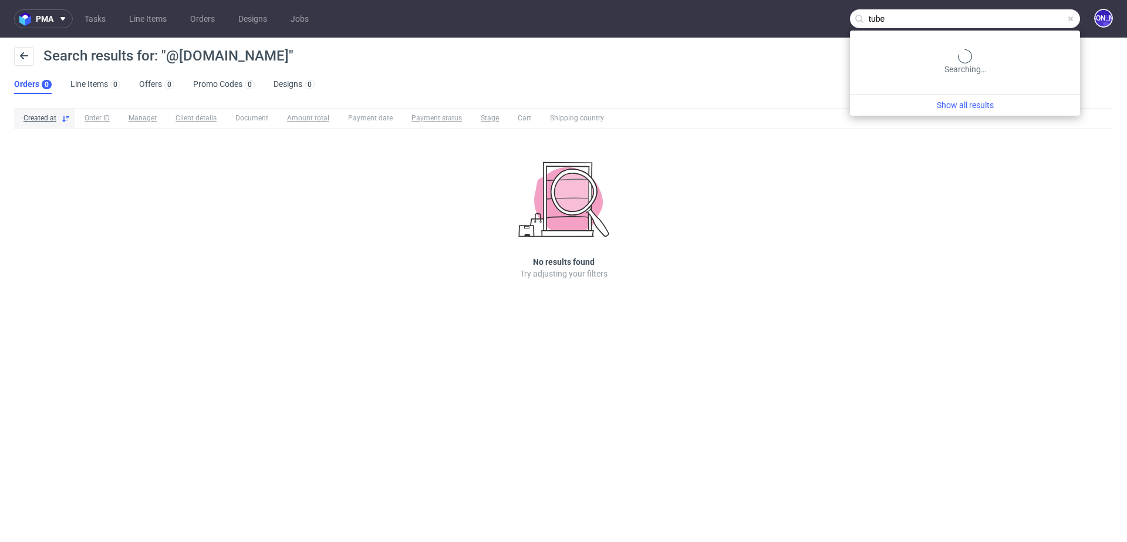
type input "tube"
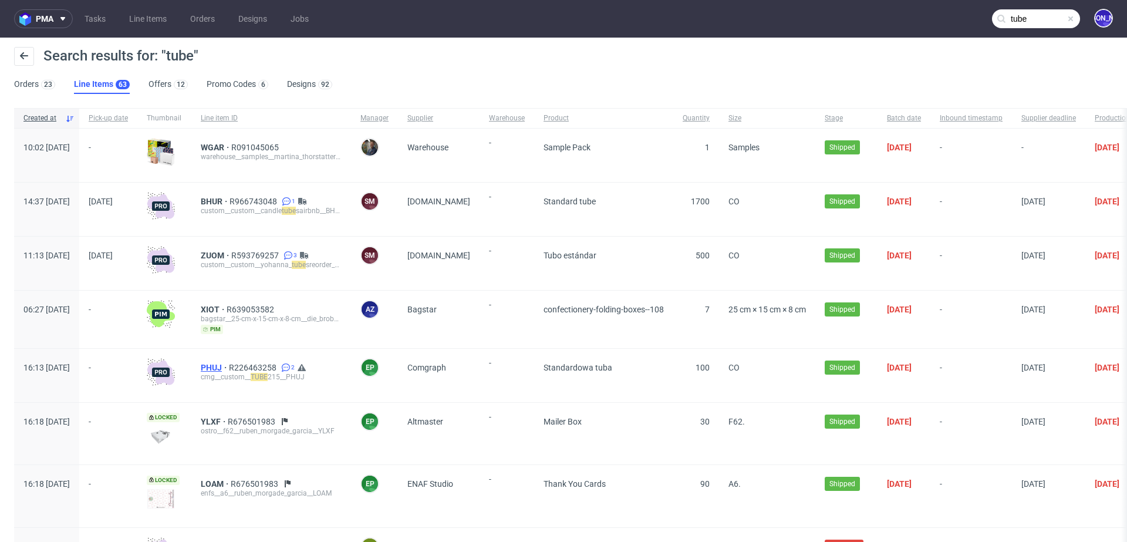
click at [229, 367] on span "PHUJ" at bounding box center [215, 367] width 28 height 9
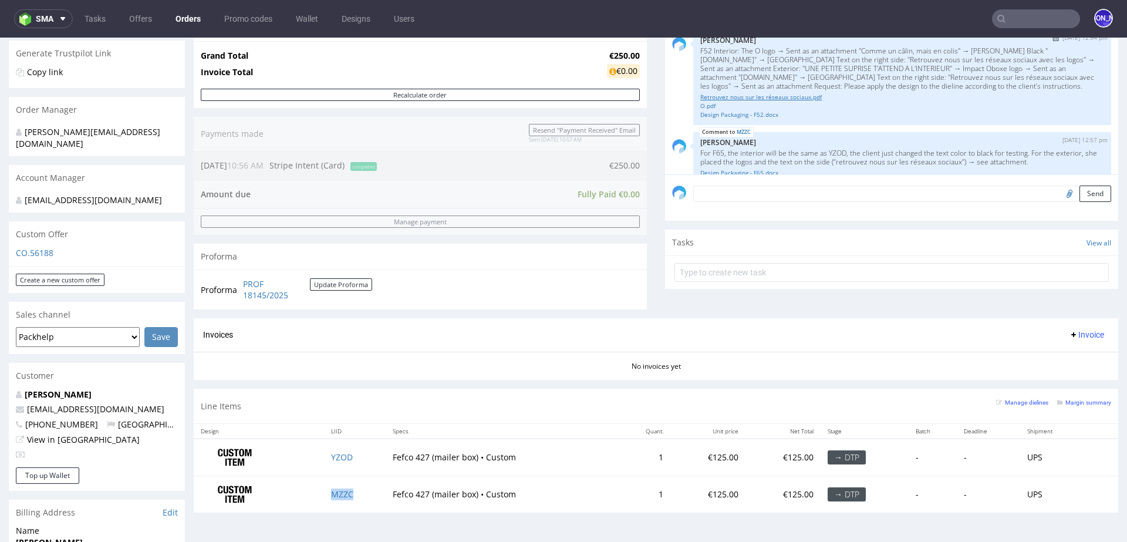
scroll to position [56, 0]
